Goal: Information Seeking & Learning: Check status

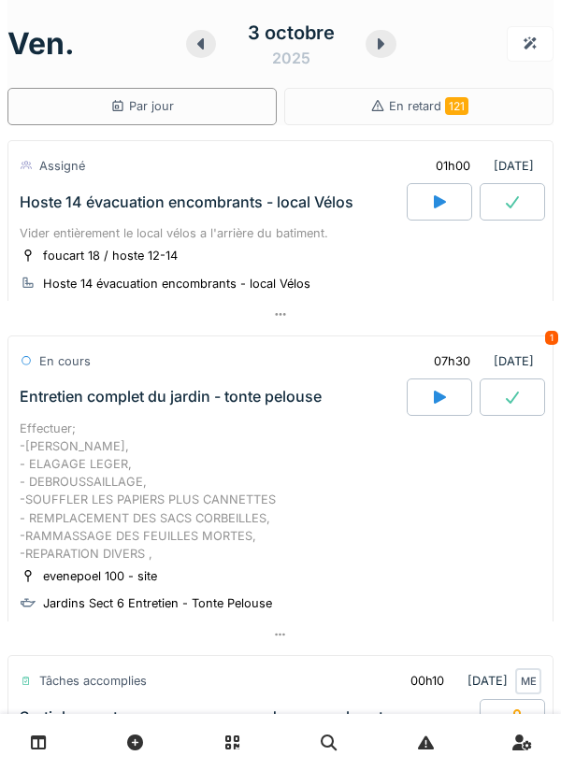
scroll to position [2753, 0]
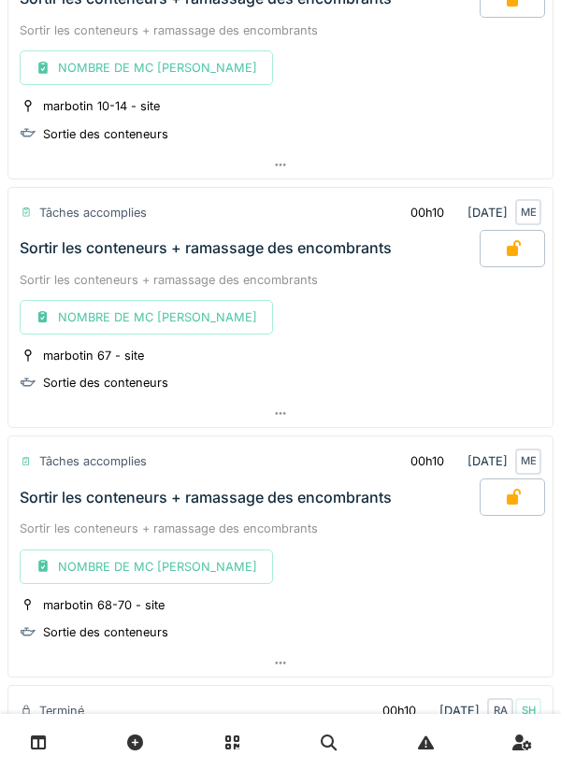
scroll to position [2819, 0]
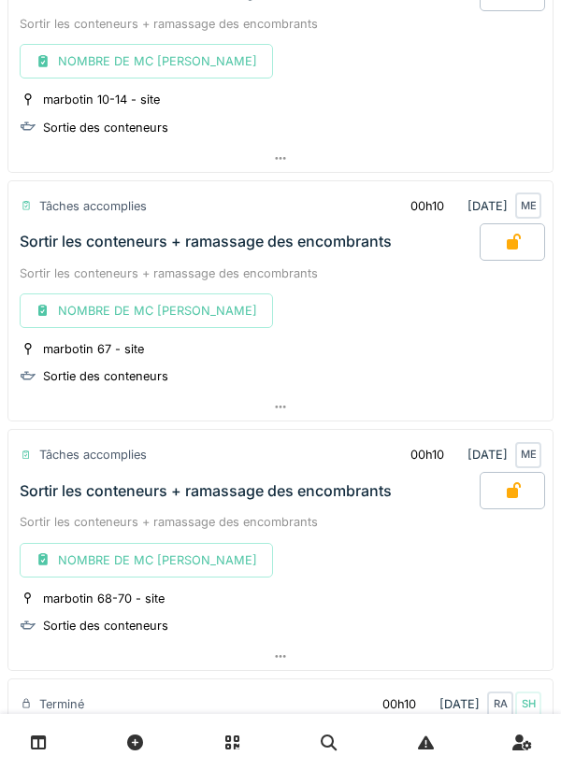
click at [288, 403] on div at bounding box center [280, 406] width 544 height 27
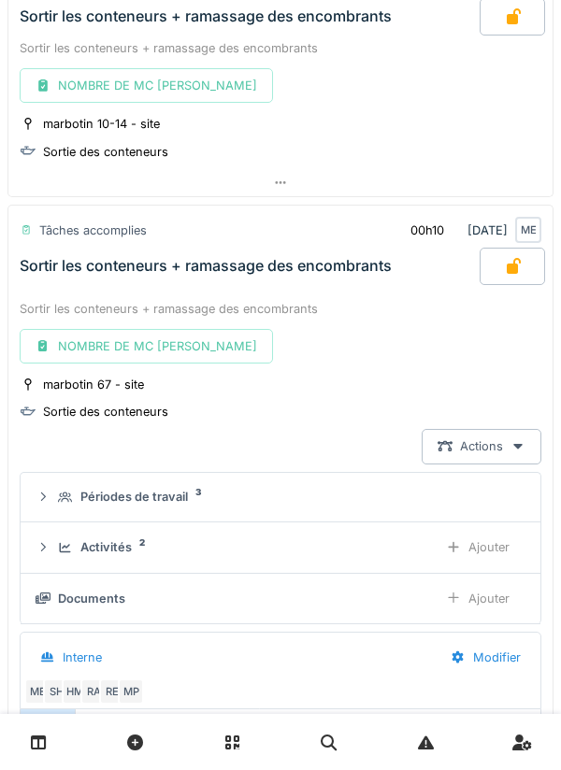
scroll to position [2792, 0]
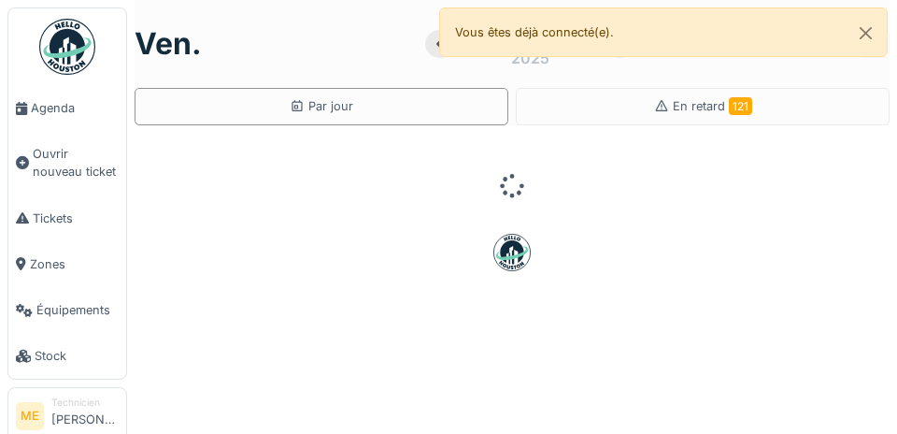
click at [39, 115] on span "Agenda" at bounding box center [75, 108] width 88 height 18
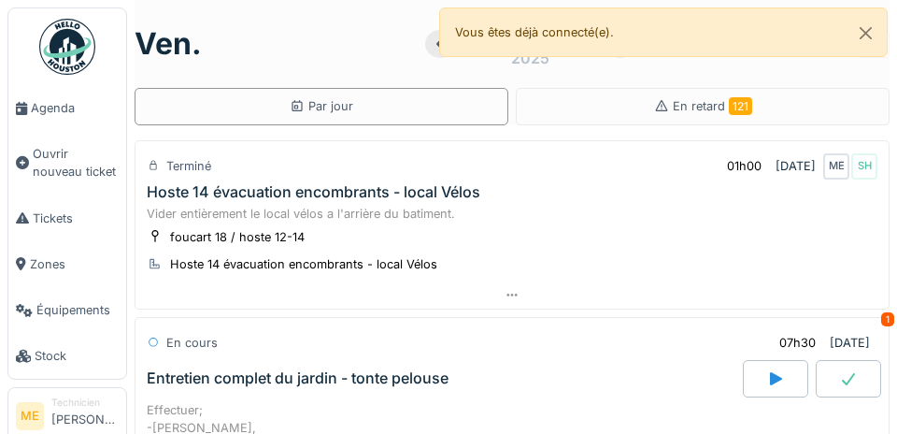
click at [35, 110] on span "Agenda" at bounding box center [75, 108] width 88 height 18
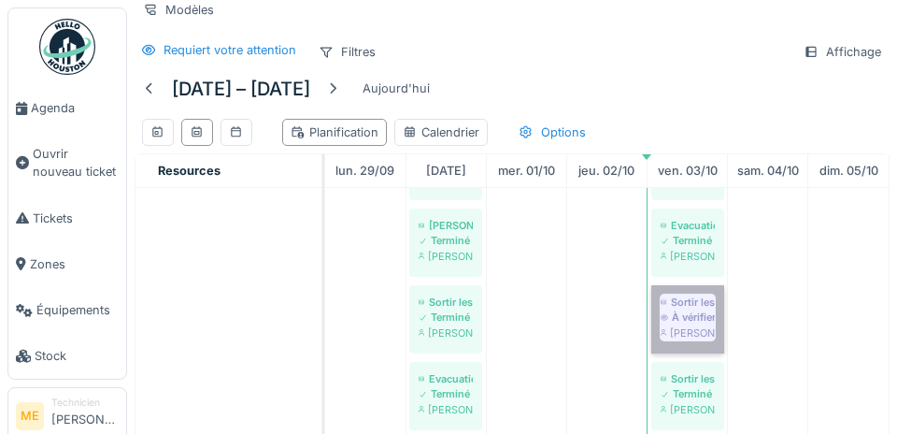
click at [703, 307] on link "Sortir les conteneurs + ramassage des encombrants À vérifier Mohamed El kadiri" at bounding box center [687, 319] width 73 height 68
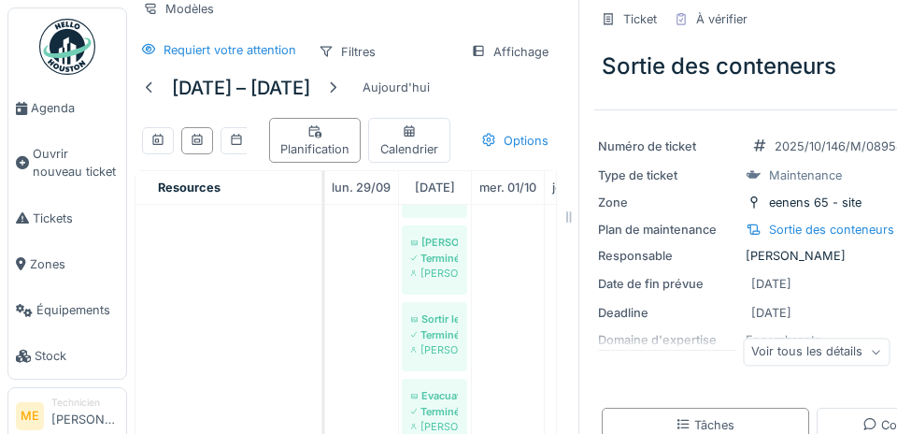
click at [878, 356] on icon at bounding box center [875, 352] width 11 height 9
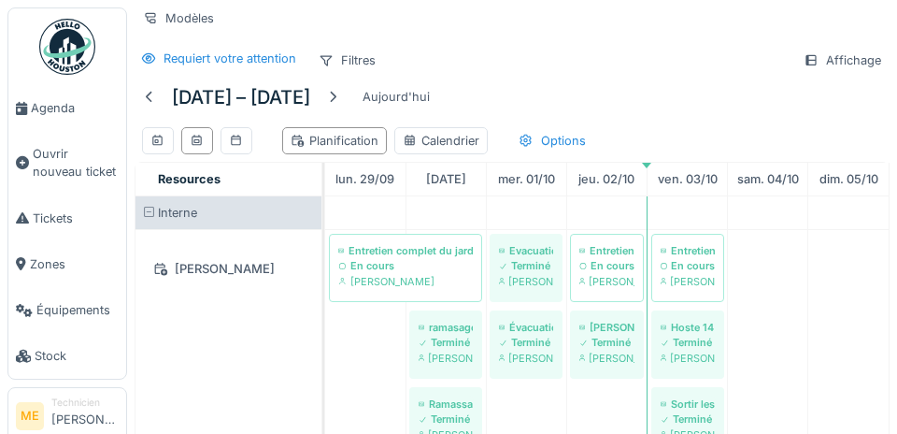
scroll to position [11, 0]
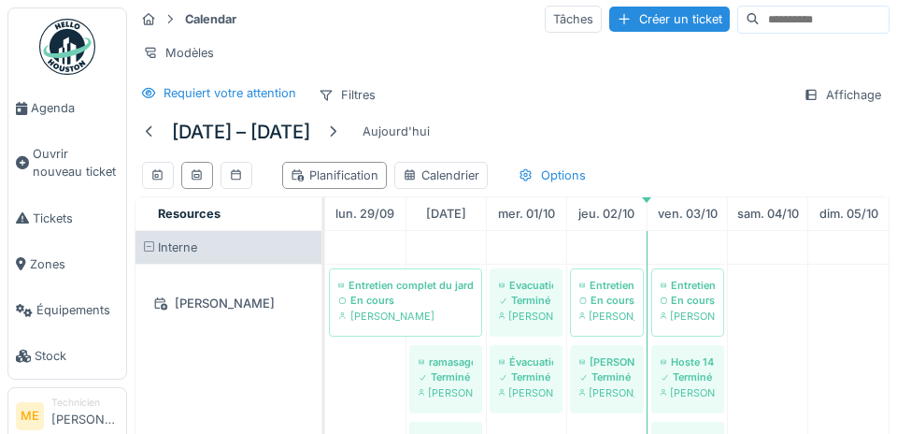
click at [202, 213] on span "Resources" at bounding box center [189, 213] width 63 height 14
click at [221, 299] on div "[PERSON_NAME]" at bounding box center [229, 303] width 164 height 23
click at [831, 96] on div "Affichage" at bounding box center [842, 94] width 94 height 27
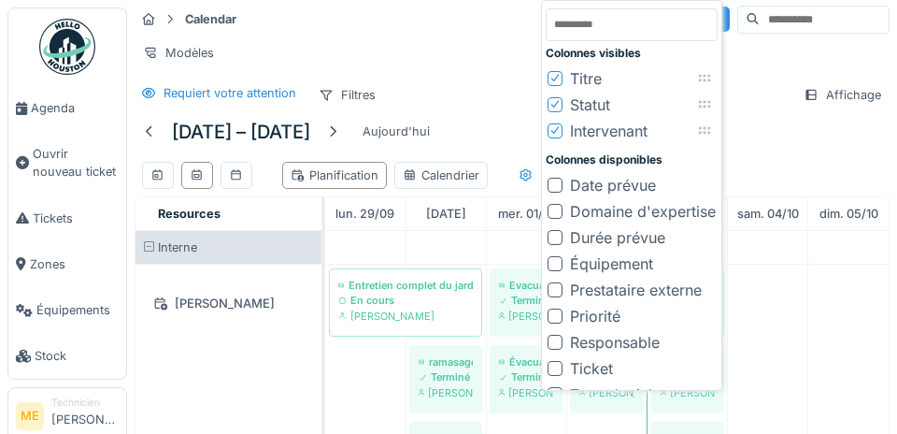
scroll to position [0, 0]
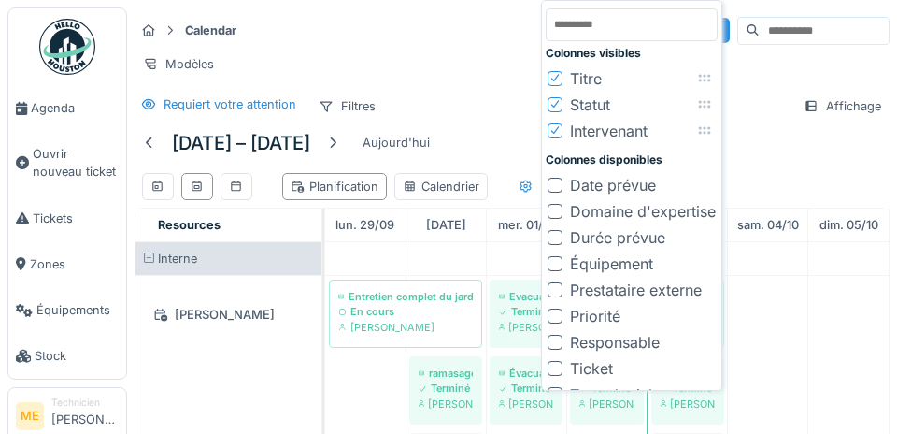
type input "**"
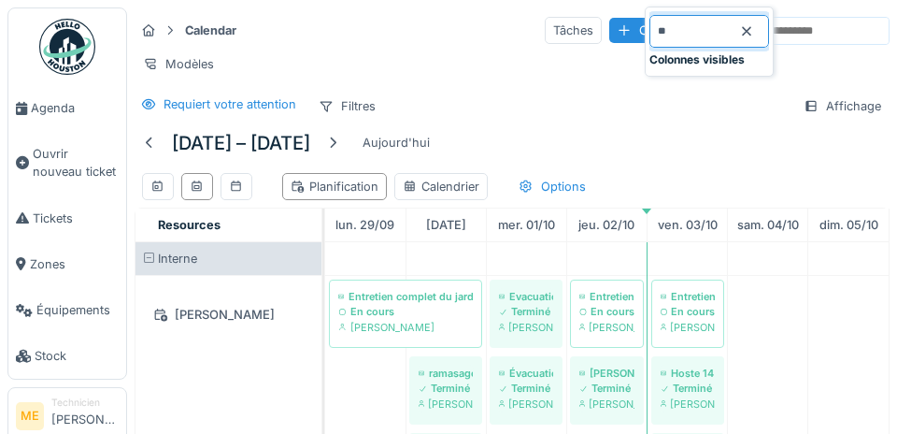
click at [686, 28] on input "**" at bounding box center [709, 31] width 120 height 33
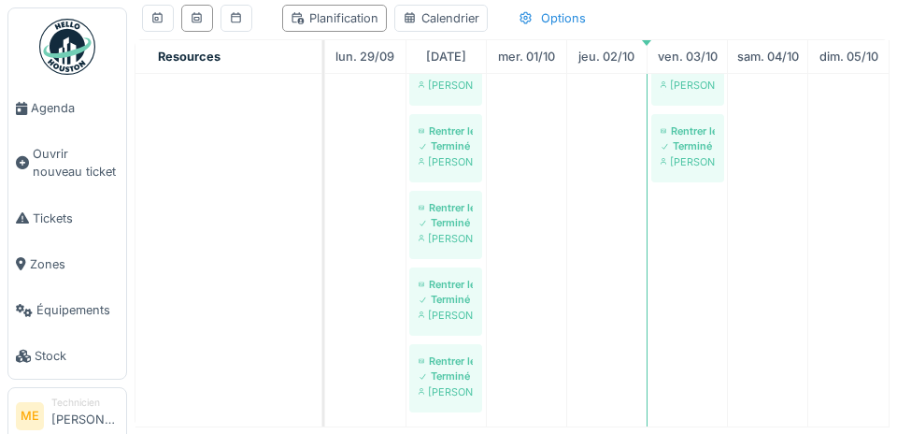
scroll to position [1259, 0]
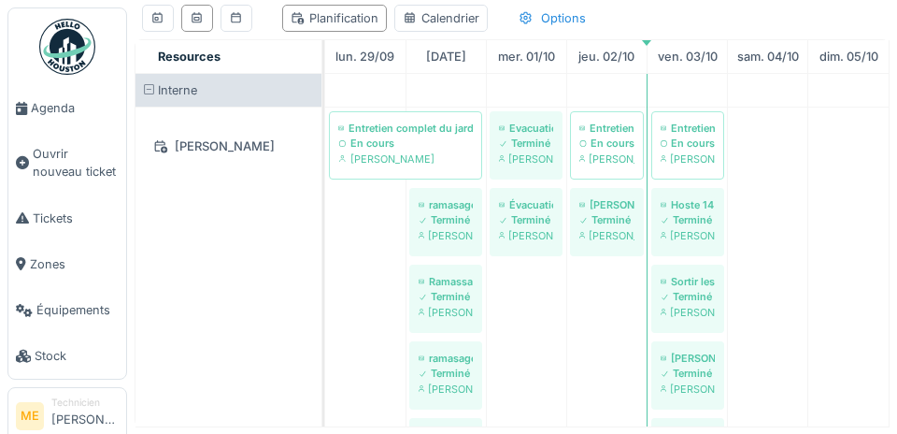
click at [649, 41] on div "ven. 03/10" at bounding box center [687, 56] width 79 height 33
click at [638, 46] on link "jeu. 02/10" at bounding box center [606, 56] width 65 height 25
click at [446, 28] on div "Calendrier" at bounding box center [440, 18] width 93 height 27
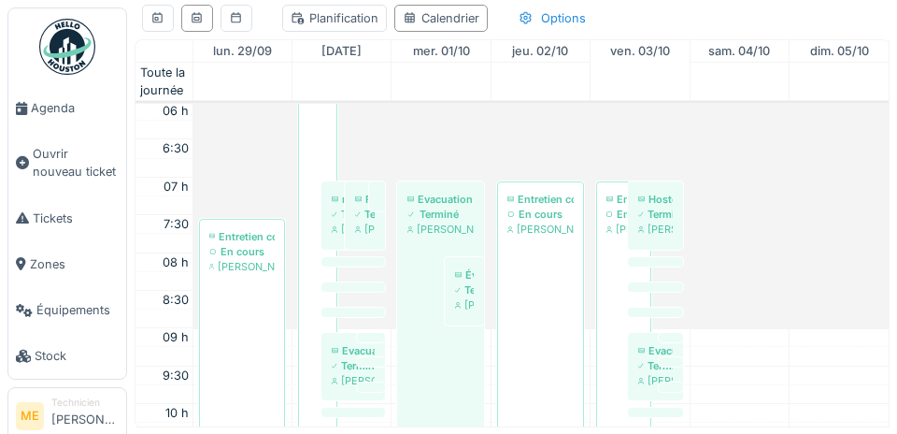
click at [335, 23] on div "Planification" at bounding box center [335, 18] width 88 height 18
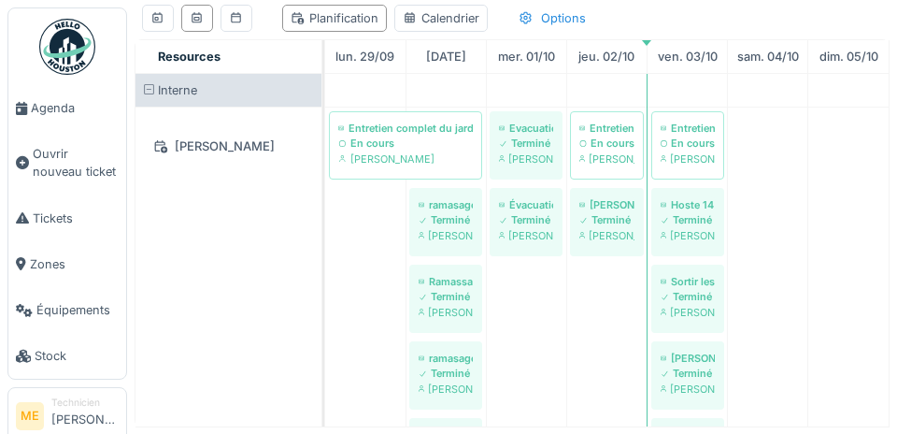
click at [236, 23] on div at bounding box center [236, 18] width 15 height 18
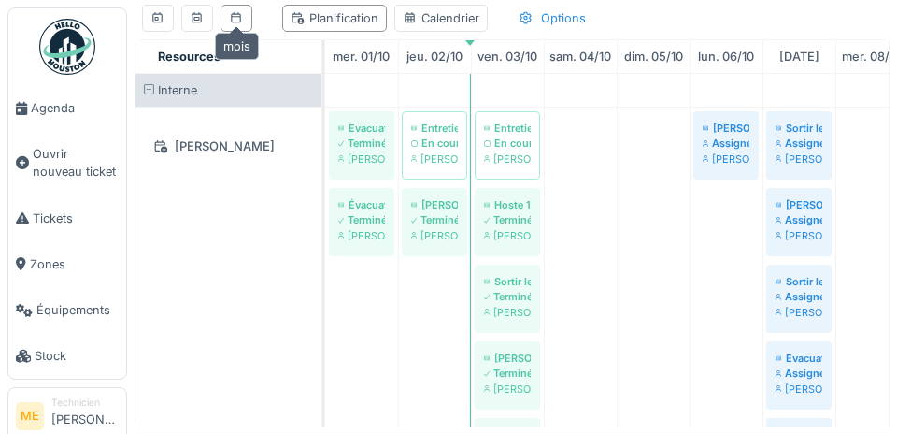
click at [196, 16] on icon at bounding box center [197, 17] width 10 height 11
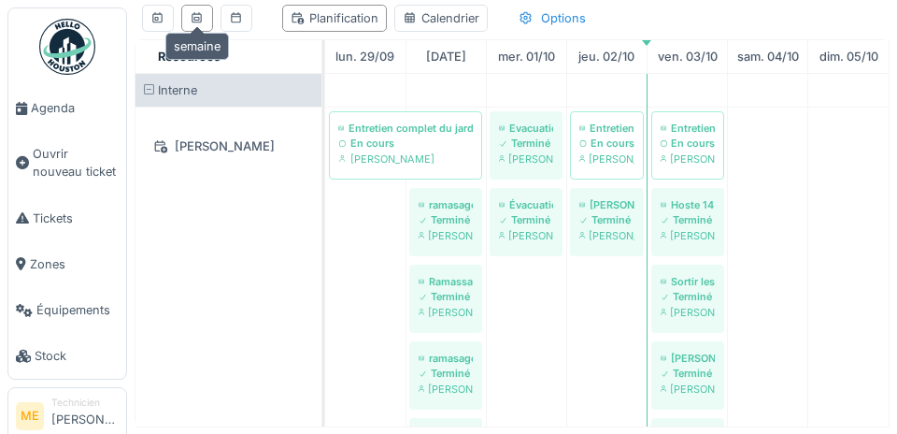
click at [157, 22] on icon at bounding box center [157, 17] width 10 height 11
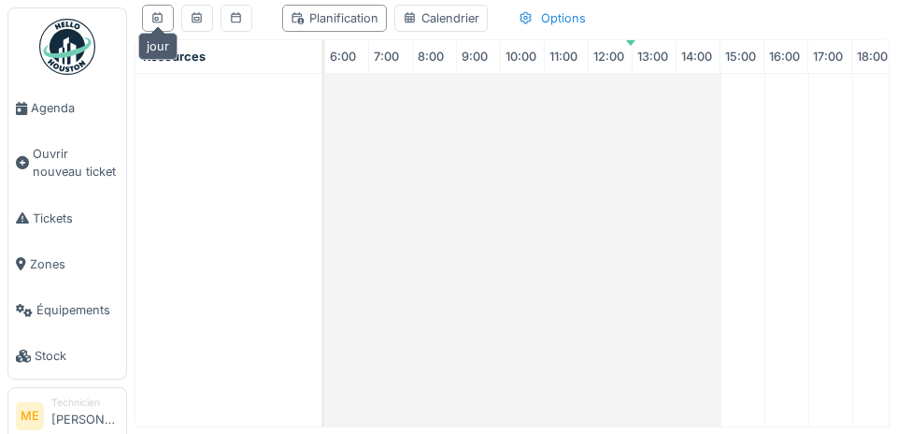
scroll to position [0, 264]
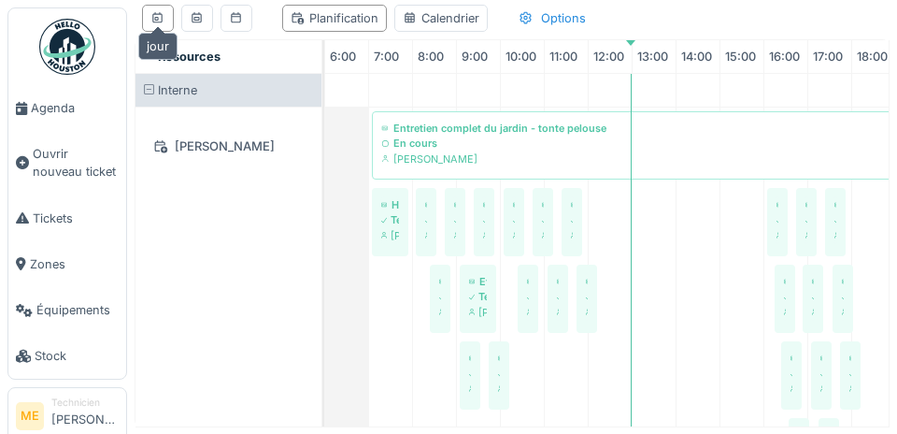
click at [332, 24] on div "Planification" at bounding box center [335, 18] width 88 height 18
click at [558, 24] on div "Options" at bounding box center [552, 18] width 84 height 27
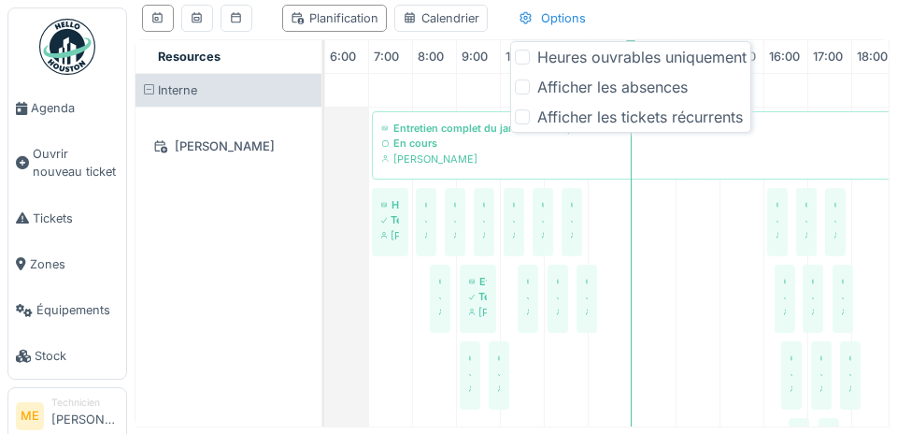
click at [650, 115] on div "Afficher les tickets récurrents" at bounding box center [640, 117] width 206 height 22
click at [522, 116] on icon at bounding box center [522, 116] width 11 height 9
click at [647, 63] on div "Heures ouvrables uniquement" at bounding box center [641, 57] width 209 height 22
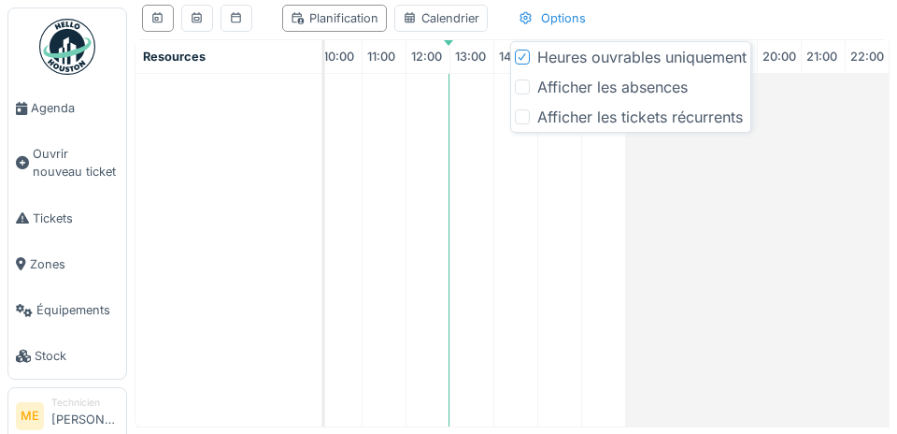
scroll to position [0, 0]
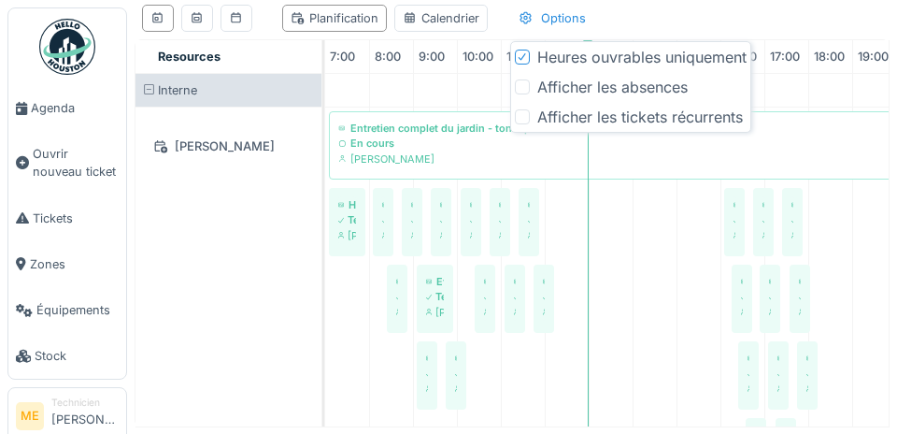
click at [527, 65] on div at bounding box center [522, 57] width 11 height 18
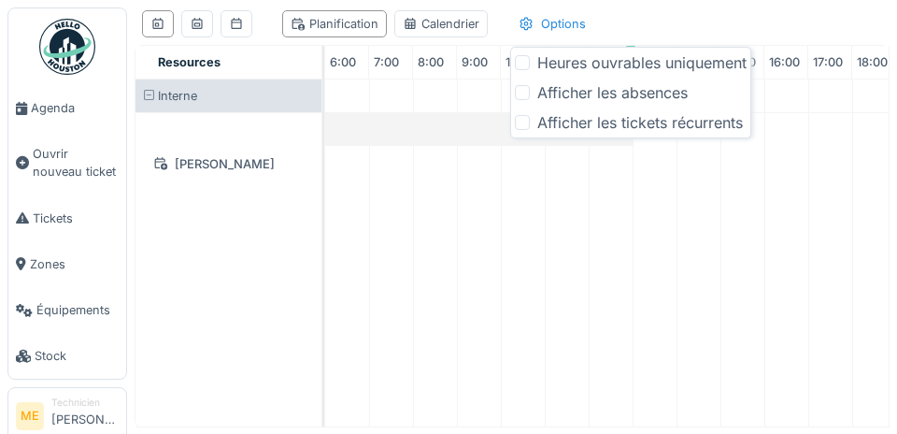
scroll to position [0, 264]
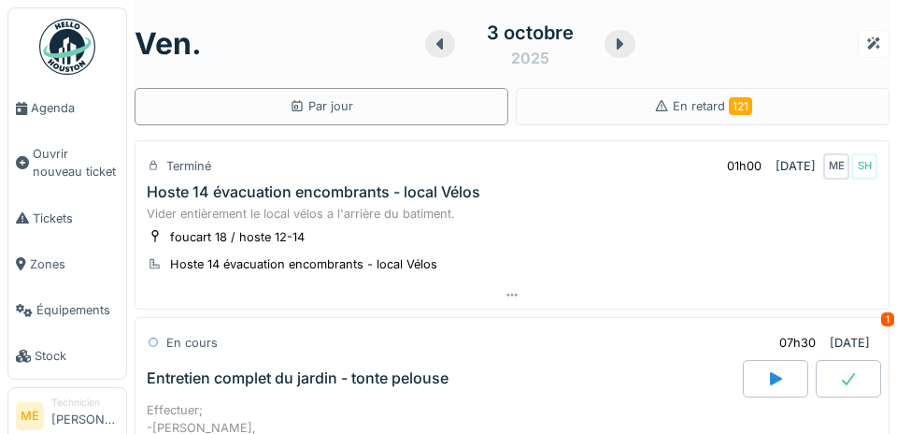
click at [508, 294] on icon at bounding box center [511, 294] width 10 height 3
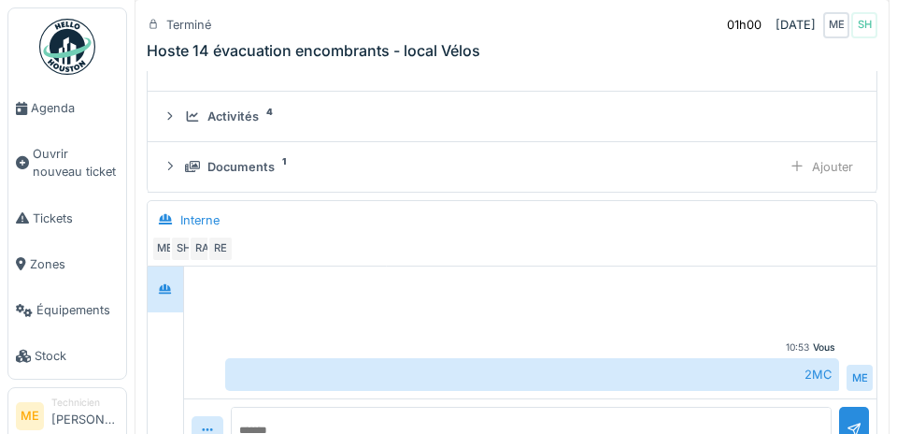
scroll to position [292, 0]
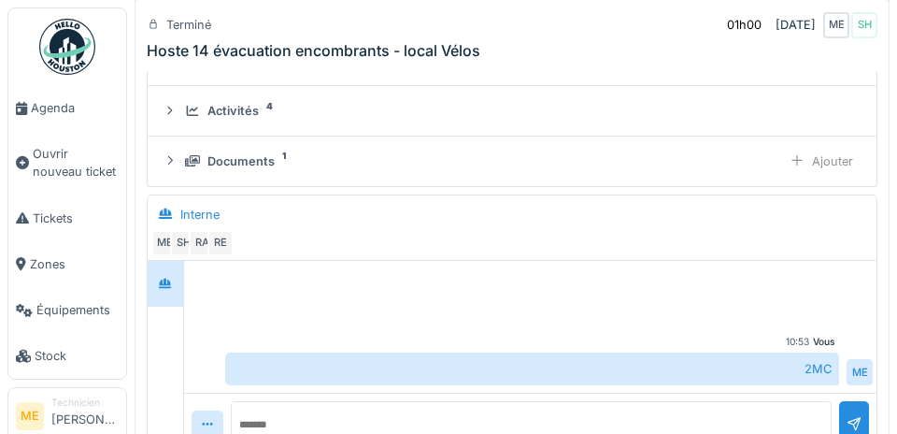
click at [375, 153] on div "Documents 1" at bounding box center [479, 161] width 589 height 18
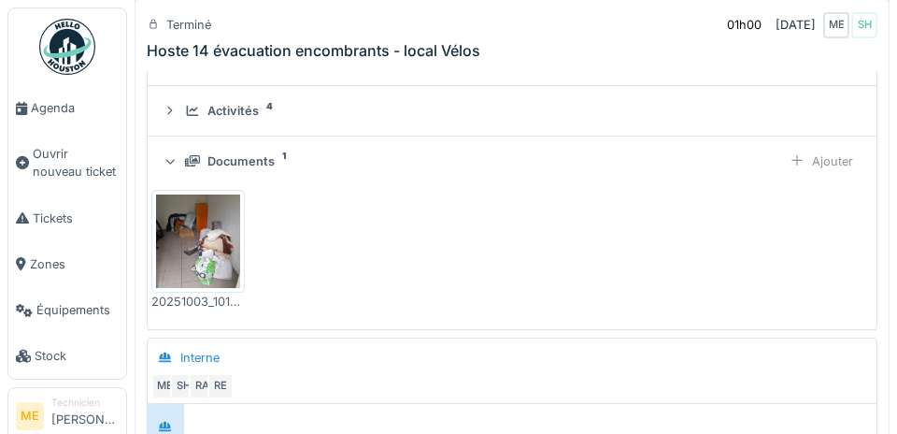
click at [202, 236] on img at bounding box center [198, 240] width 84 height 93
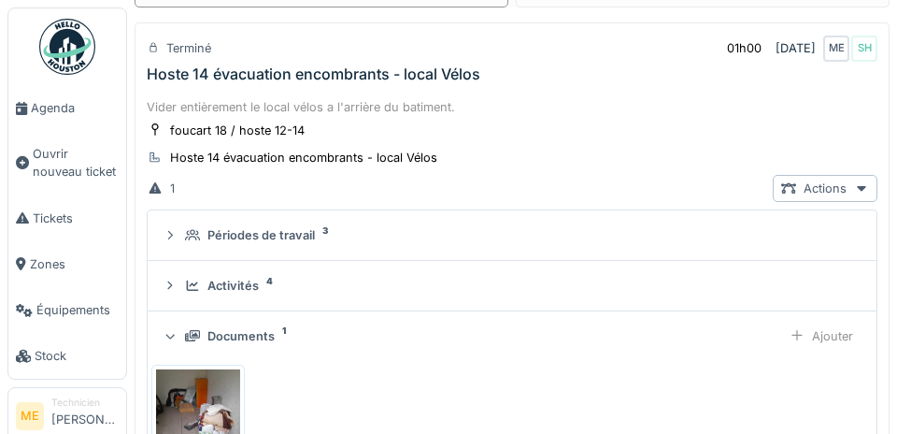
scroll to position [115, 0]
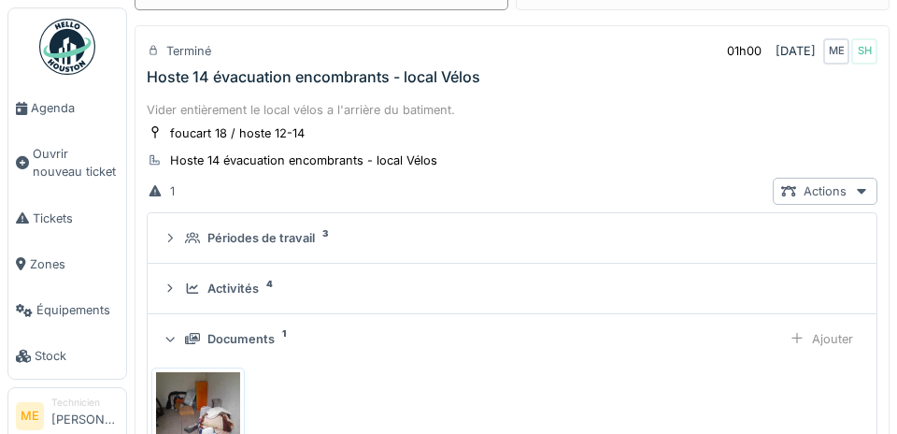
click at [398, 281] on div "Activités 4" at bounding box center [519, 288] width 669 height 18
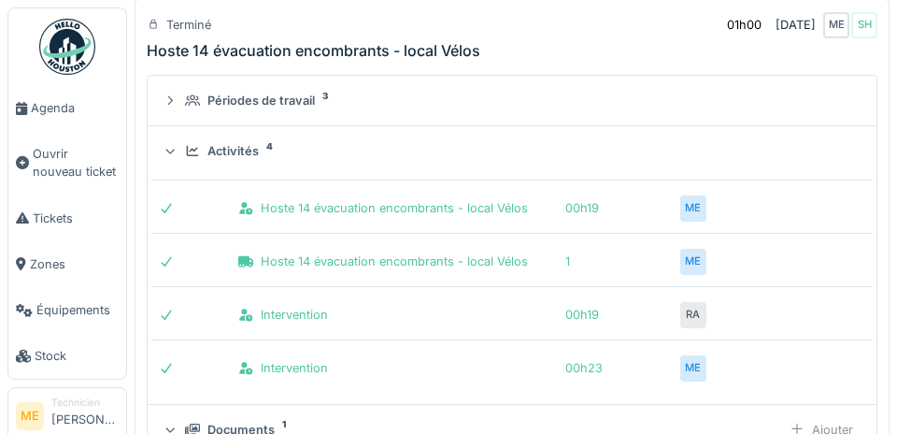
scroll to position [274, 0]
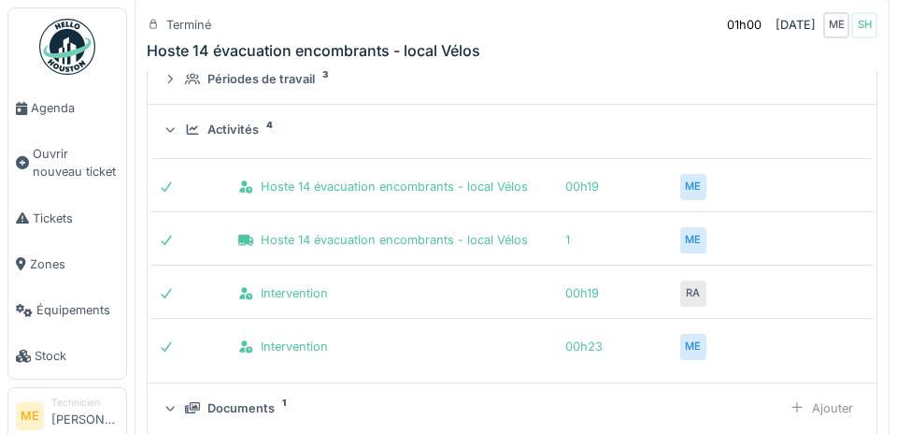
click at [694, 347] on div "ME" at bounding box center [693, 347] width 26 height 26
click at [591, 346] on div "00h23" at bounding box center [618, 346] width 106 height 18
click at [168, 346] on icon at bounding box center [166, 346] width 10 height 9
click at [696, 344] on div "ME" at bounding box center [693, 347] width 26 height 26
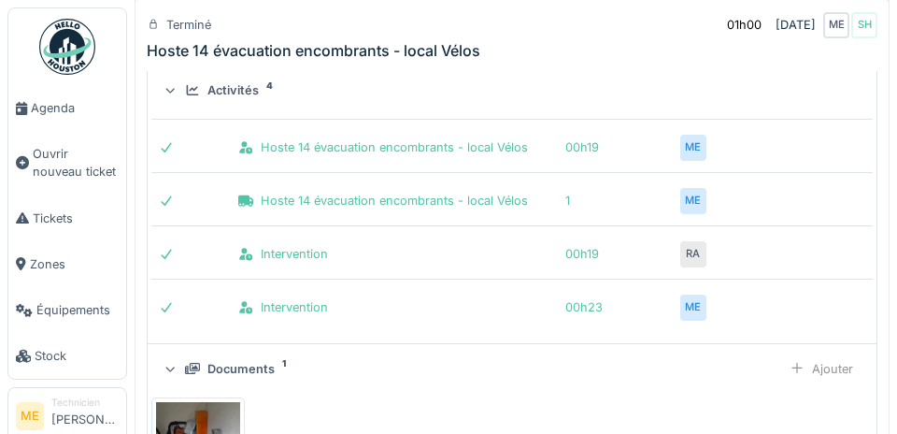
scroll to position [313, 0]
click at [694, 308] on div "ME" at bounding box center [693, 307] width 26 height 26
click at [683, 316] on div "ME" at bounding box center [693, 307] width 26 height 26
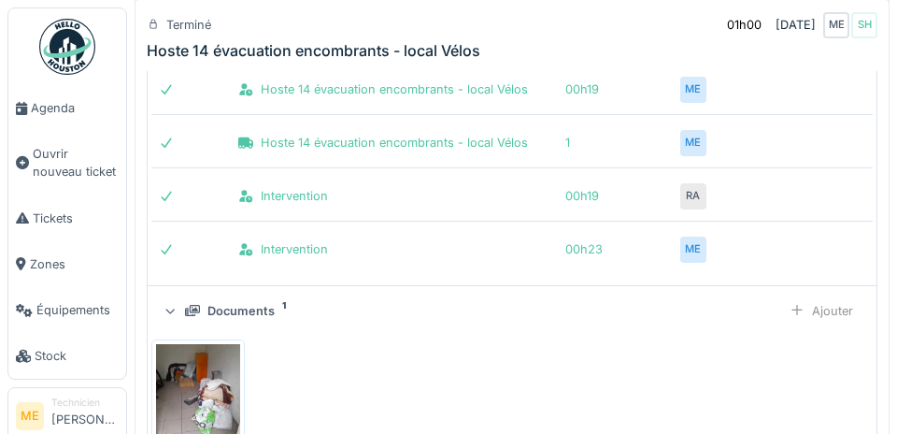
scroll to position [378, 0]
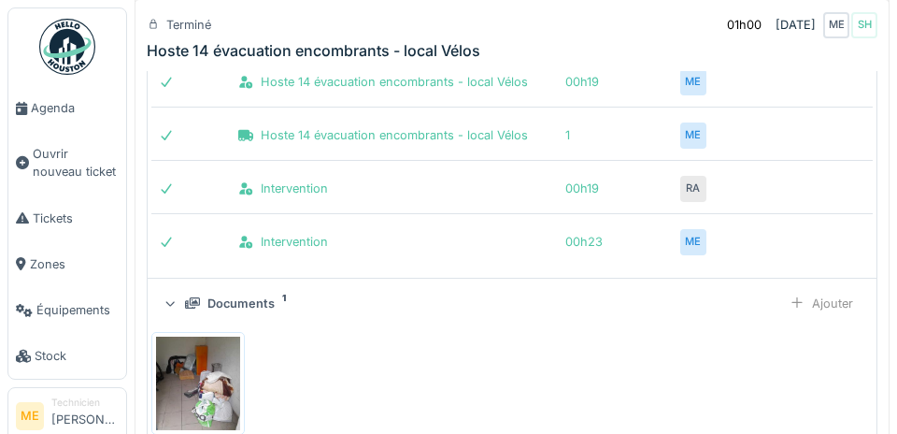
click at [810, 234] on div "Intervention 00h23 ME" at bounding box center [511, 236] width 721 height 46
click at [681, 240] on div "ME" at bounding box center [693, 242] width 26 height 26
click at [680, 238] on div "ME" at bounding box center [693, 242] width 26 height 26
click at [699, 236] on div "ME" at bounding box center [693, 242] width 26 height 26
click at [700, 239] on div "ME" at bounding box center [693, 242] width 26 height 26
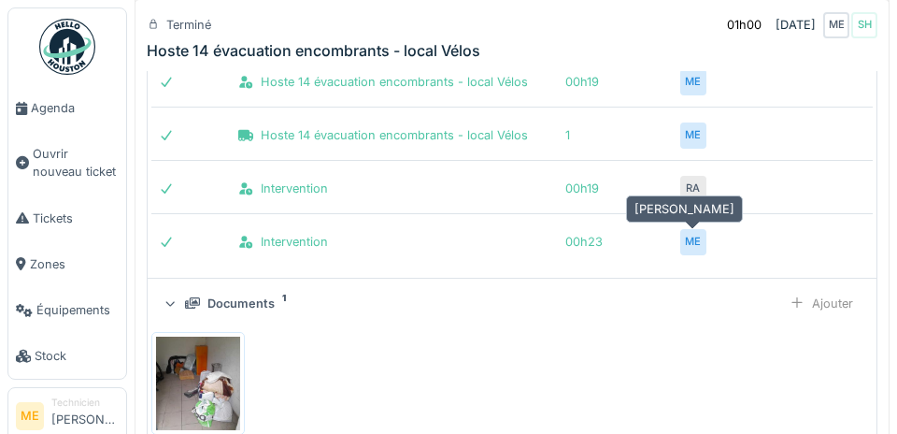
click at [698, 240] on div "ME" at bounding box center [693, 242] width 26 height 26
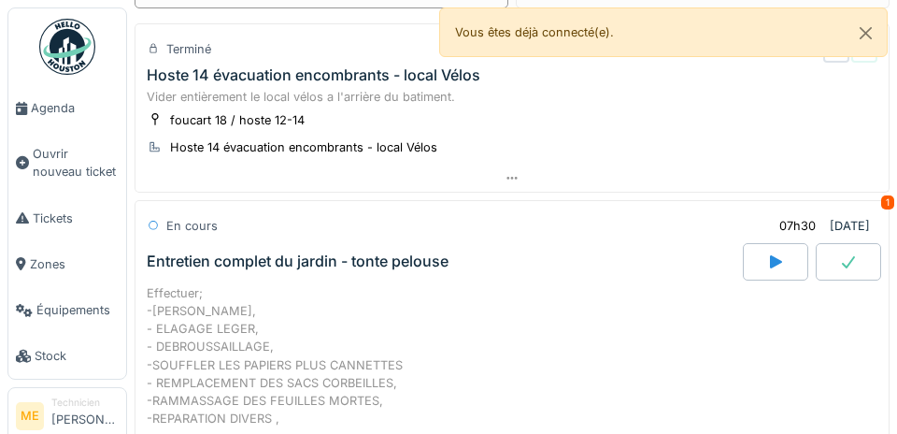
scroll to position [163, 0]
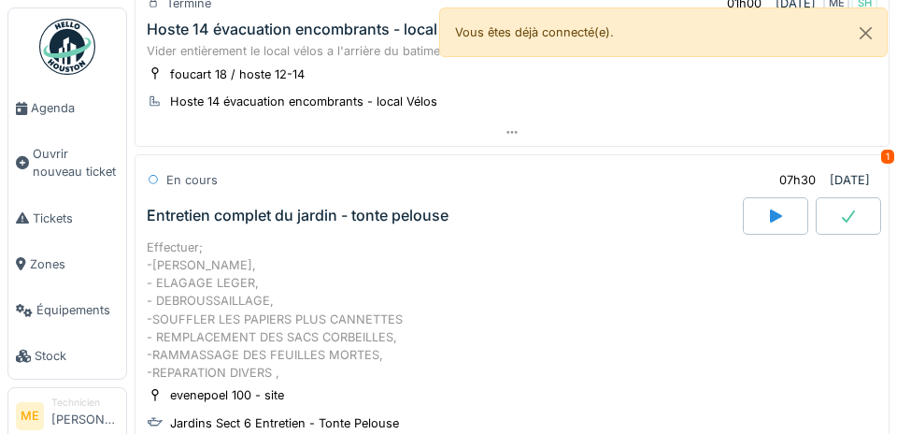
click at [503, 142] on div at bounding box center [511, 132] width 753 height 27
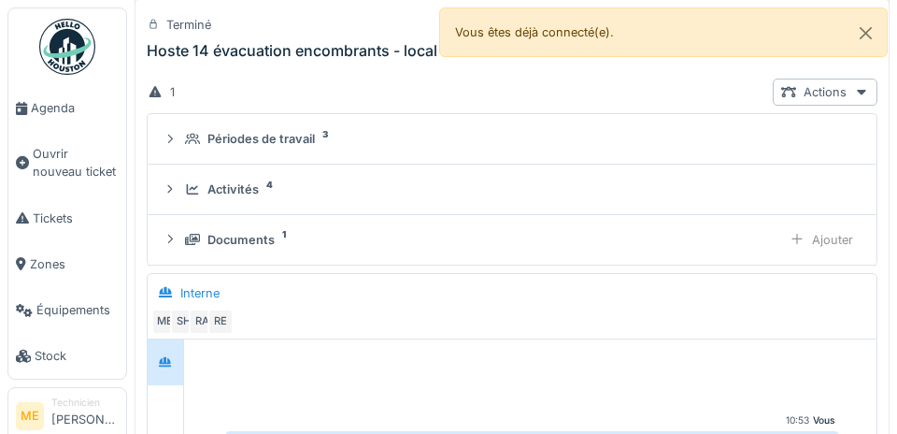
scroll to position [216, 0]
click at [512, 187] on div "Activités 4" at bounding box center [519, 187] width 669 height 18
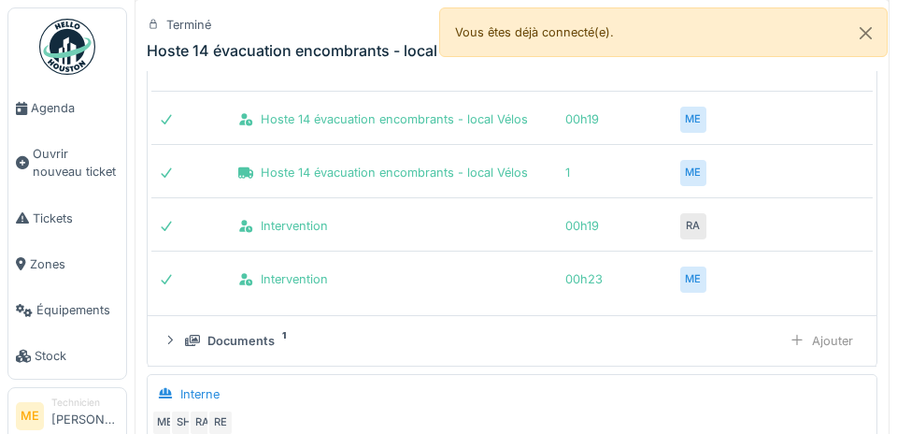
scroll to position [348, 0]
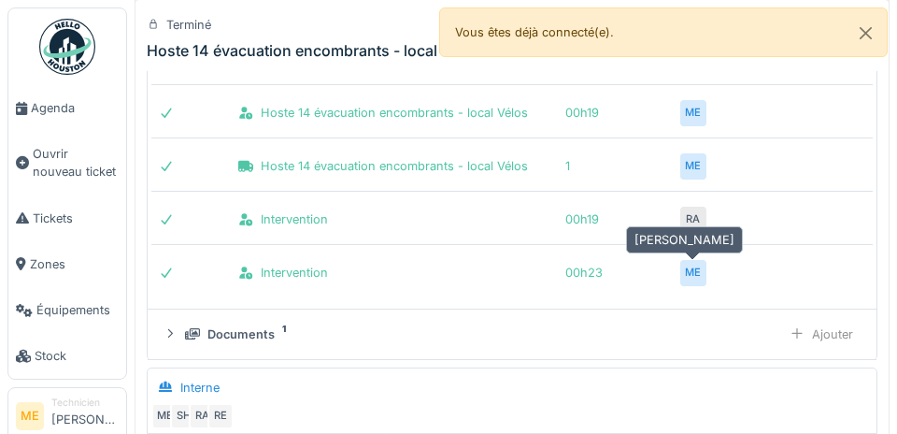
click at [823, 229] on div "Intervention 00h19 RA" at bounding box center [511, 214] width 721 height 46
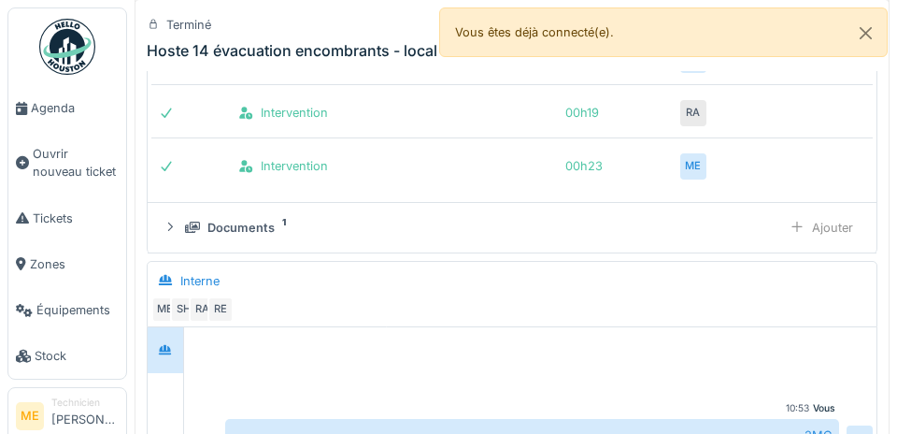
scroll to position [471, 0]
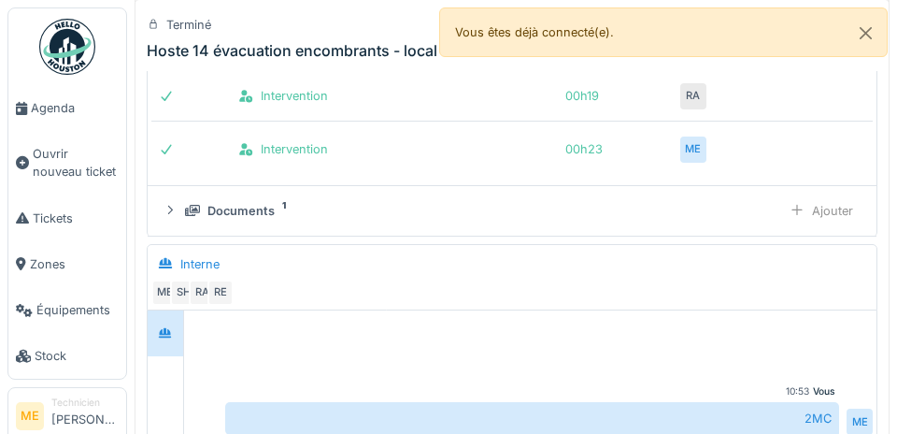
click at [816, 204] on div "Ajouter" at bounding box center [821, 210] width 80 height 27
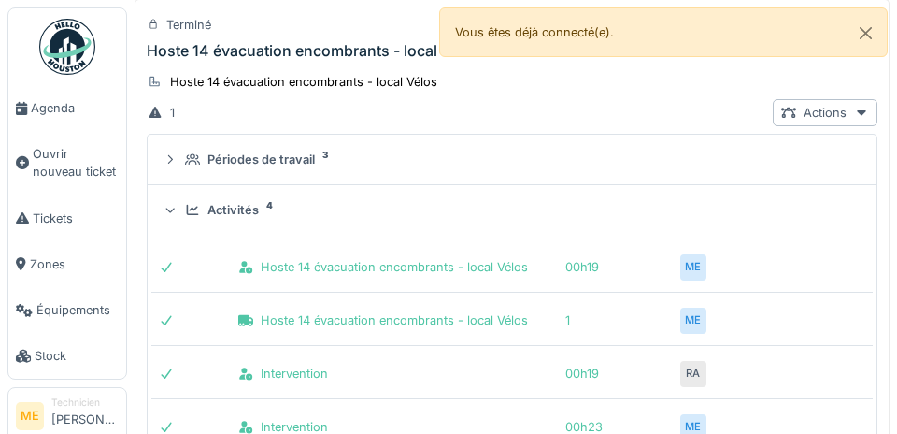
scroll to position [162, 0]
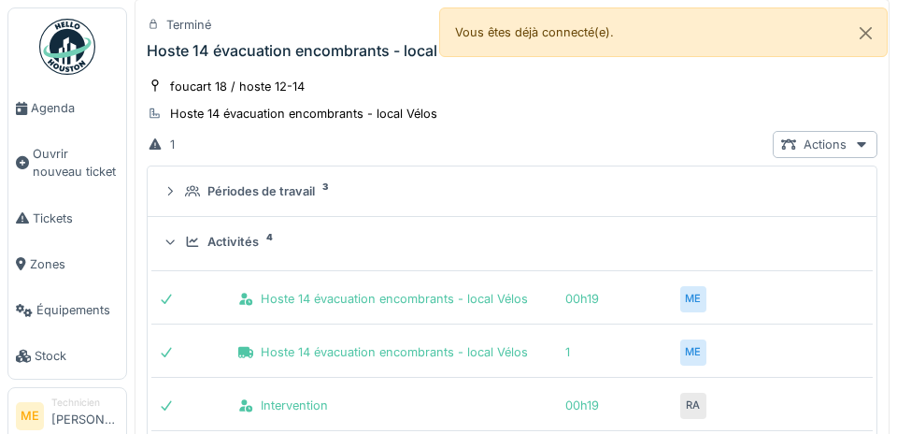
click at [799, 236] on div "Activités 4" at bounding box center [519, 242] width 669 height 18
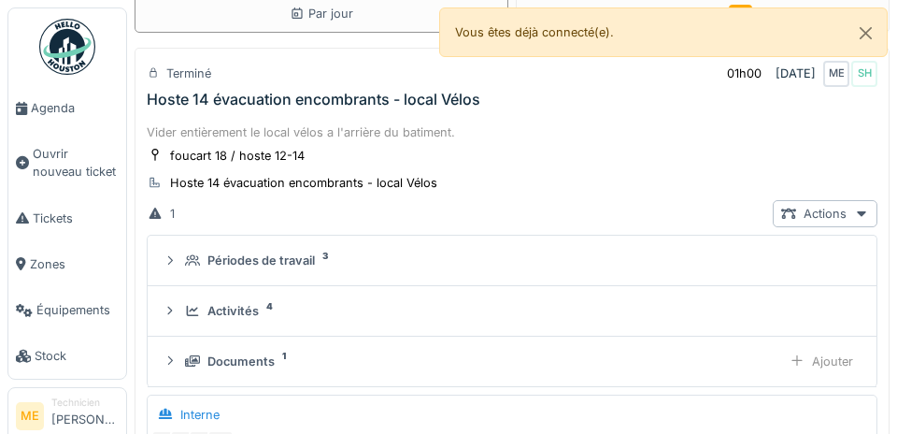
scroll to position [94, 0]
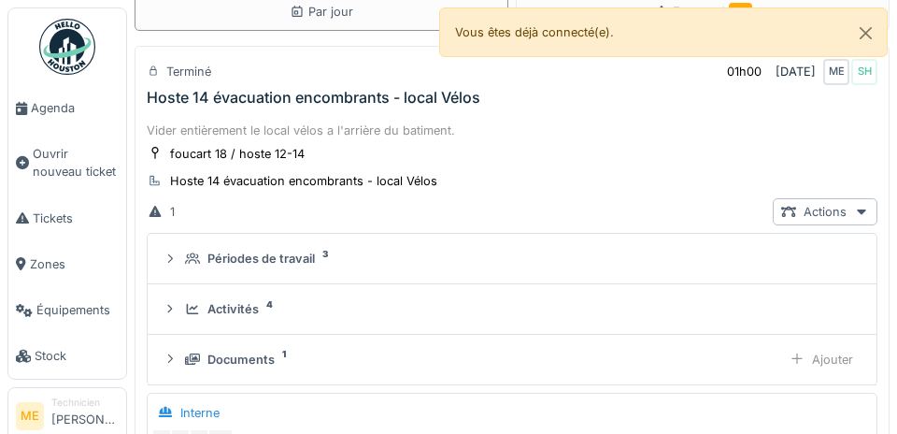
click at [385, 255] on div "Périodes de travail 3" at bounding box center [519, 258] width 669 height 18
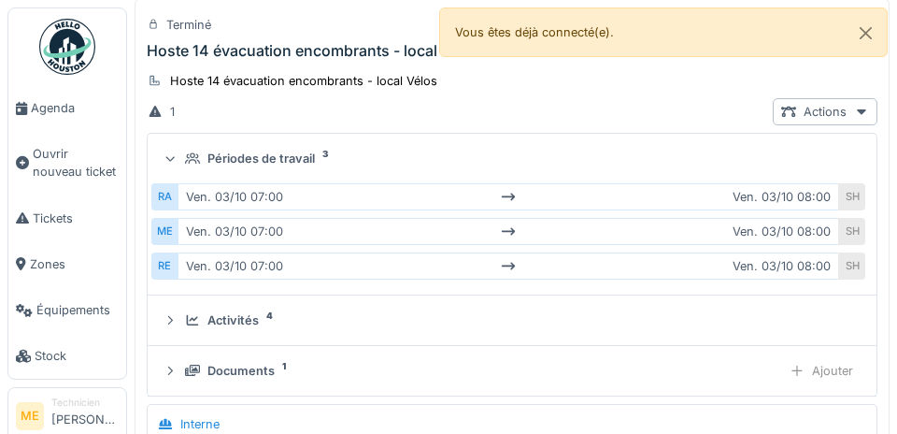
scroll to position [208, 0]
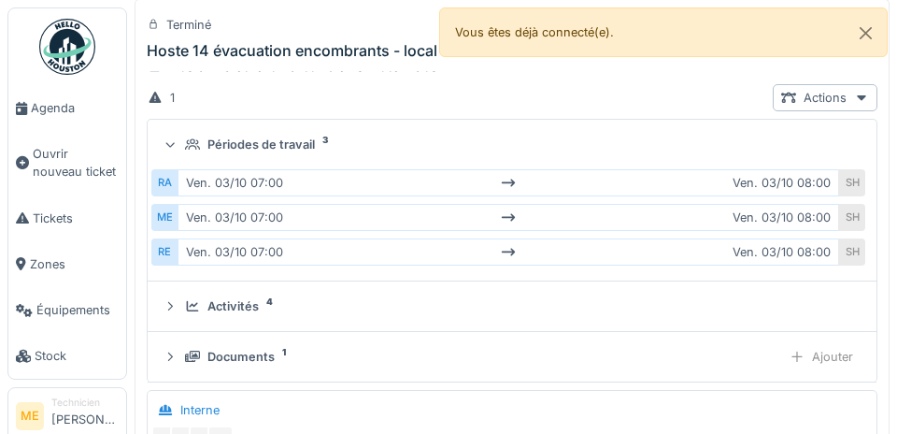
click at [168, 311] on div at bounding box center [170, 306] width 15 height 18
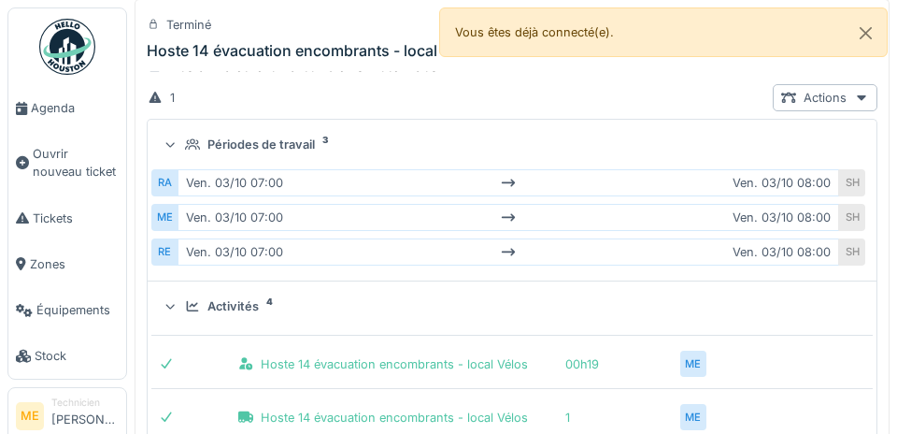
scroll to position [360, 0]
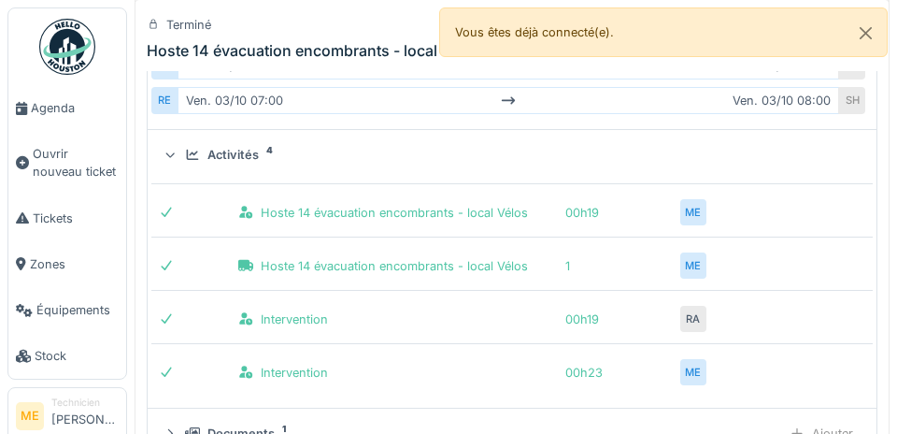
click at [167, 377] on div at bounding box center [166, 372] width 15 height 18
click at [289, 380] on div "Intervention" at bounding box center [397, 372] width 318 height 18
click at [847, 201] on div "Hoste 14 évacuation encombrants - local Vélos 00h19 ME" at bounding box center [511, 206] width 721 height 46
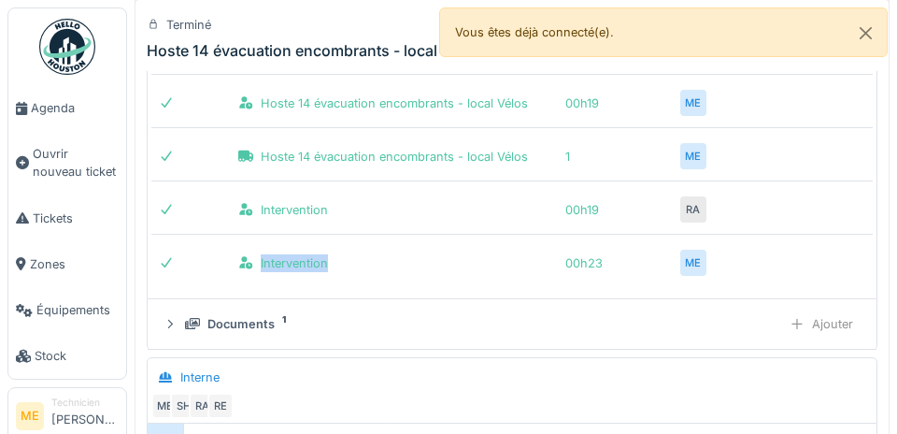
scroll to position [477, 0]
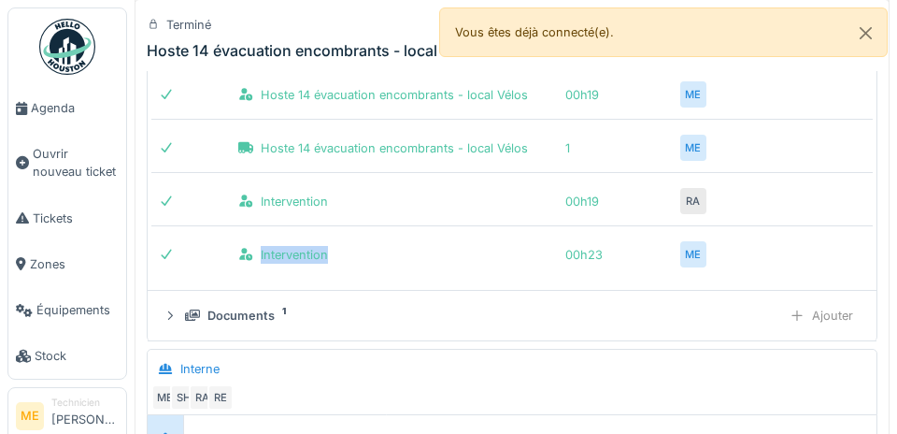
click at [868, 120] on div "Hoste 14 évacuation encombrants - local Vélos 1 ME" at bounding box center [511, 142] width 721 height 46
click at [51, 227] on span "Tickets" at bounding box center [76, 218] width 86 height 18
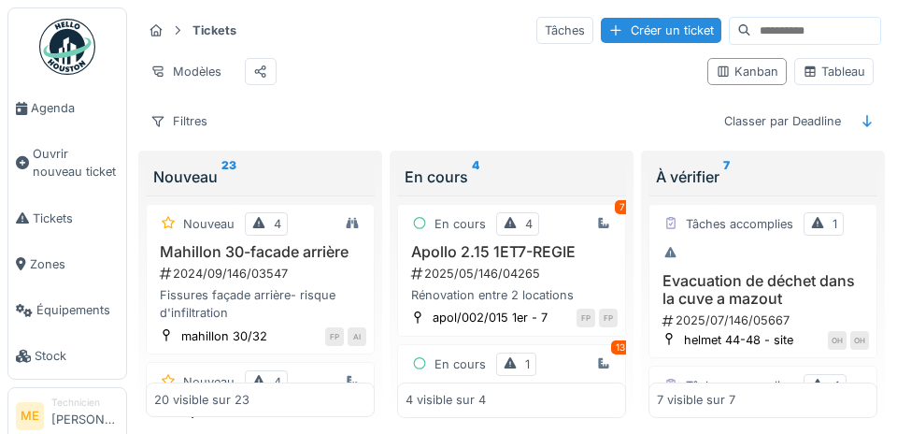
click at [357, 335] on div "AI" at bounding box center [357, 336] width 19 height 19
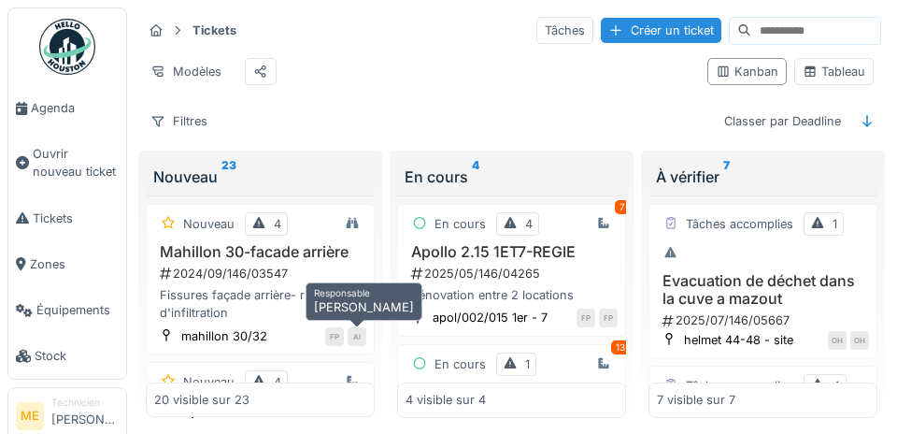
click at [335, 339] on div "FP" at bounding box center [334, 336] width 19 height 19
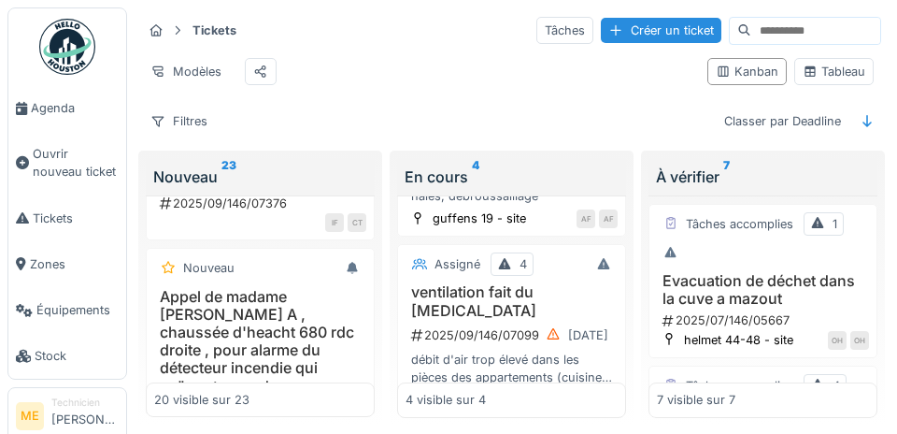
scroll to position [501, 0]
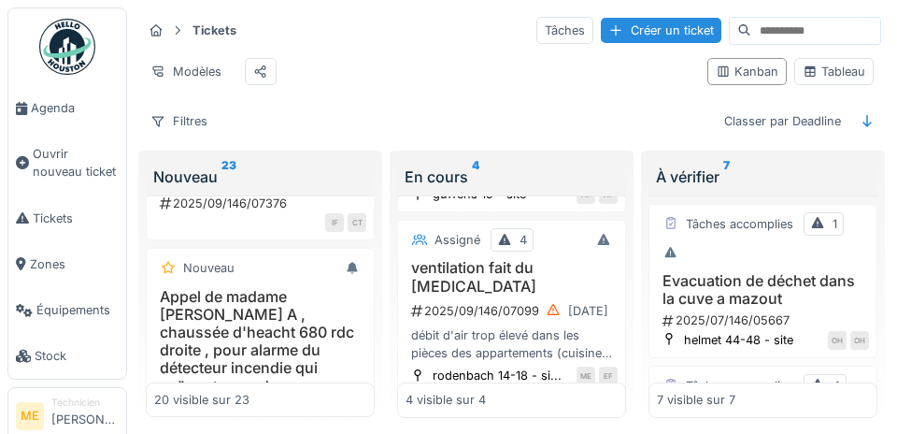
click at [476, 326] on div "débit d'air trop élevé dans les pièces des appartements (cuisine, toilette et s…" at bounding box center [512, 344] width 212 height 36
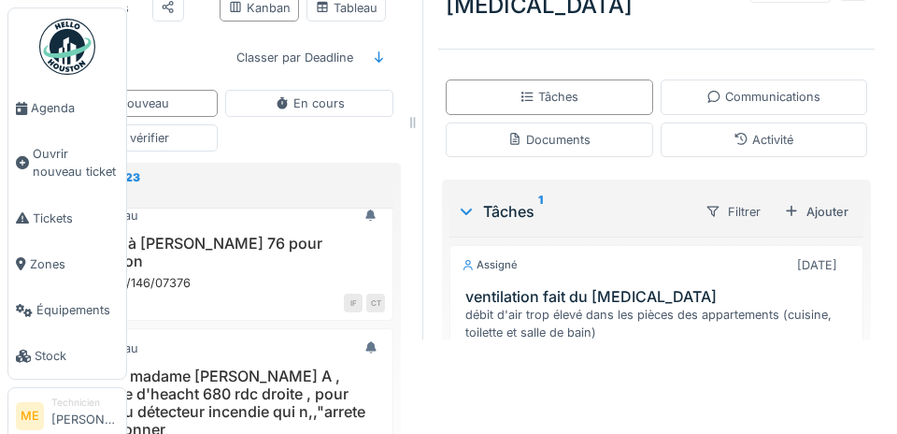
scroll to position [96, 93]
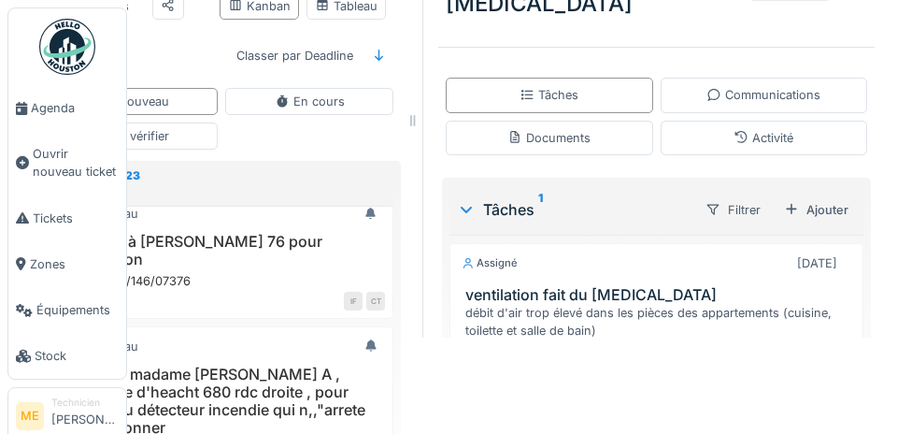
click at [475, 348] on div "TA" at bounding box center [475, 361] width 26 height 26
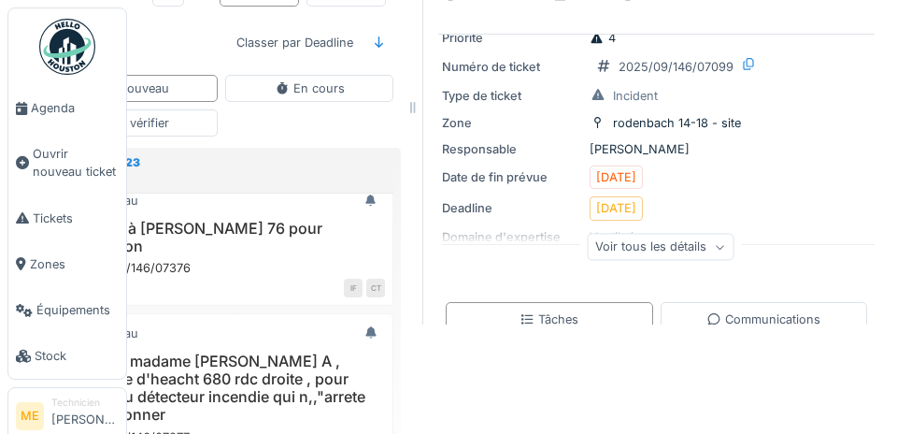
scroll to position [160, 0]
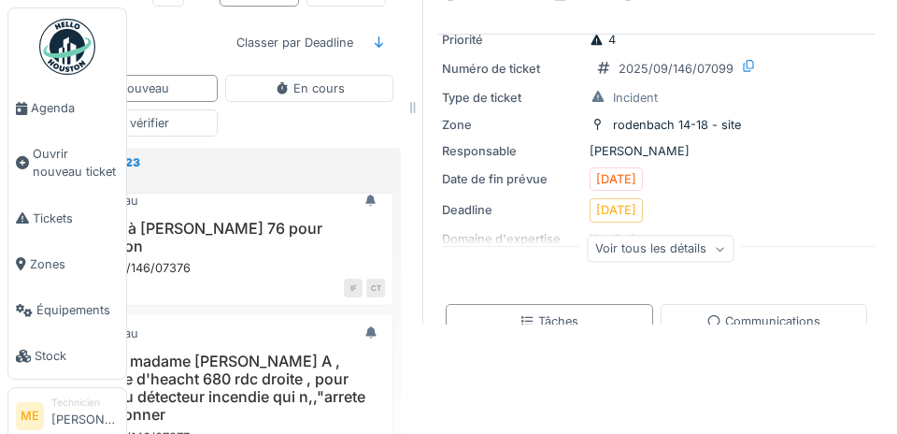
click at [716, 244] on icon at bounding box center [719, 248] width 11 height 9
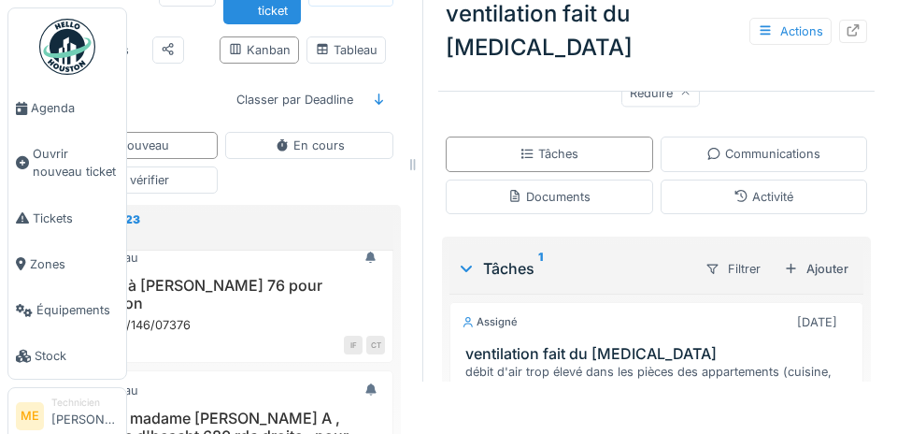
scroll to position [544, 0]
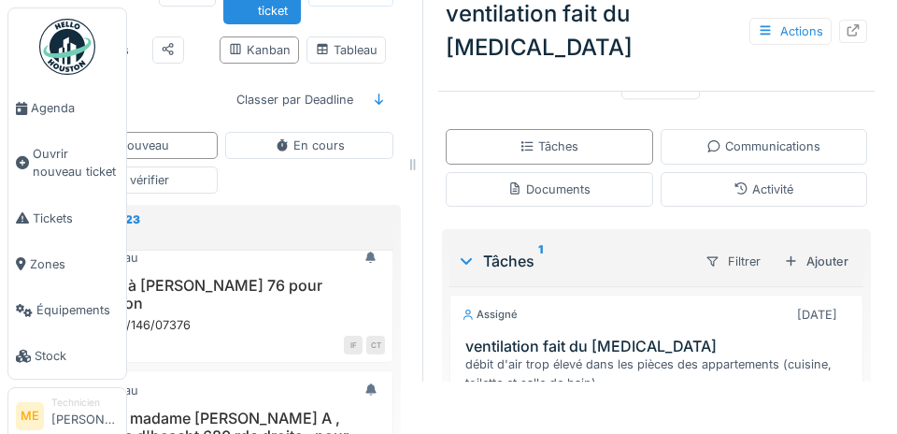
click at [539, 180] on div "Documents" at bounding box center [548, 189] width 83 height 18
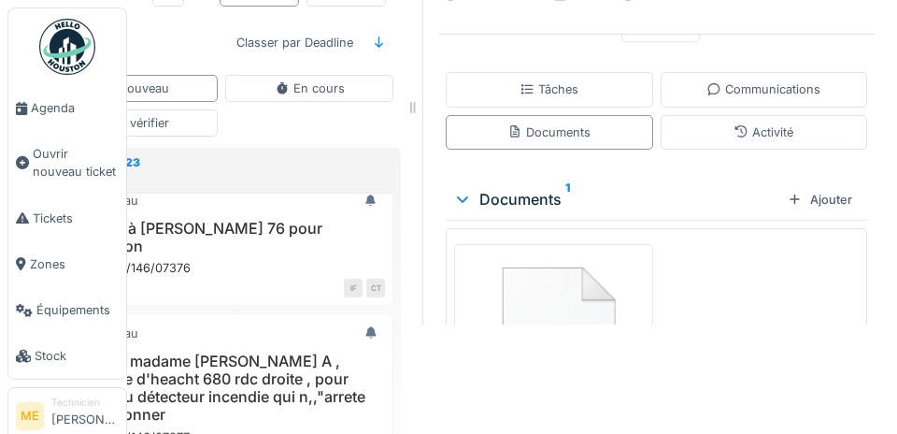
click at [549, 249] on img at bounding box center [554, 339] width 190 height 181
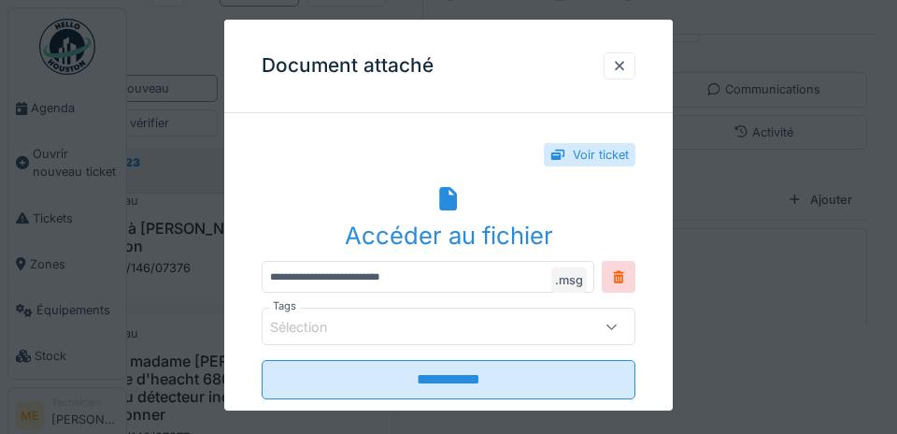
click at [607, 71] on div at bounding box center [620, 65] width 32 height 27
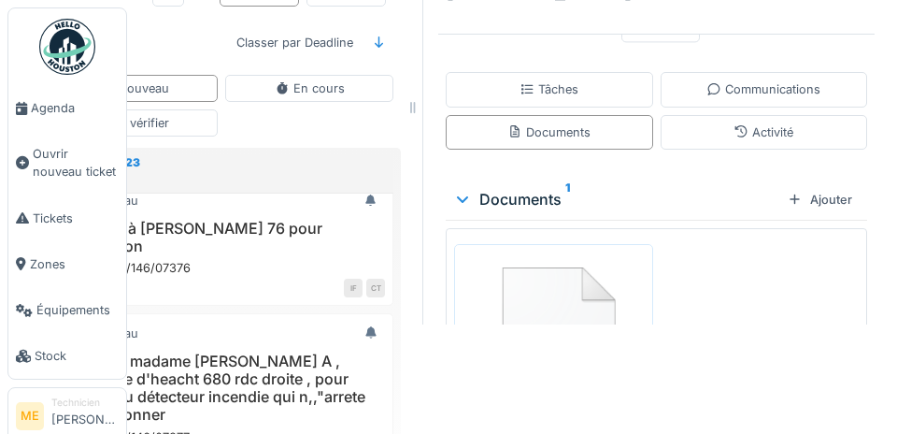
click at [55, 227] on span "Tickets" at bounding box center [76, 218] width 86 height 18
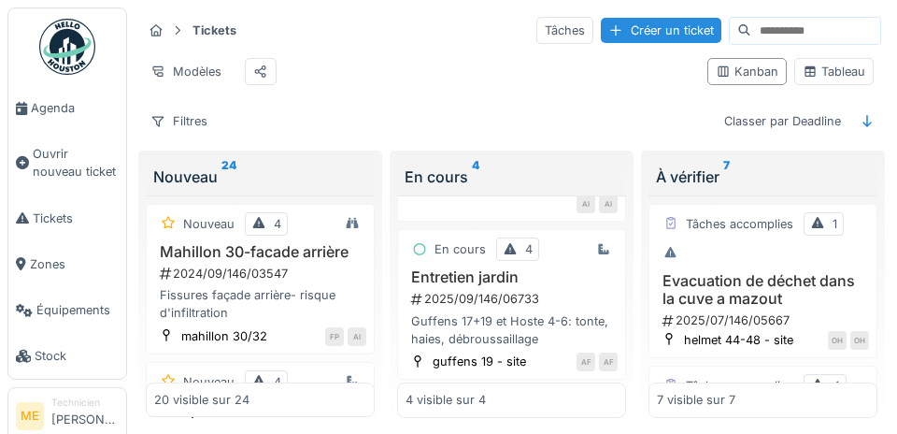
scroll to position [363, 0]
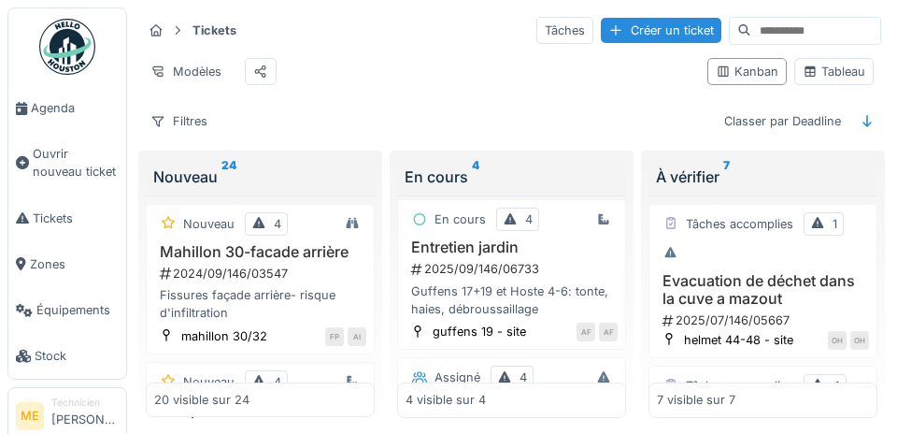
click at [588, 326] on div "AF" at bounding box center [586, 331] width 19 height 19
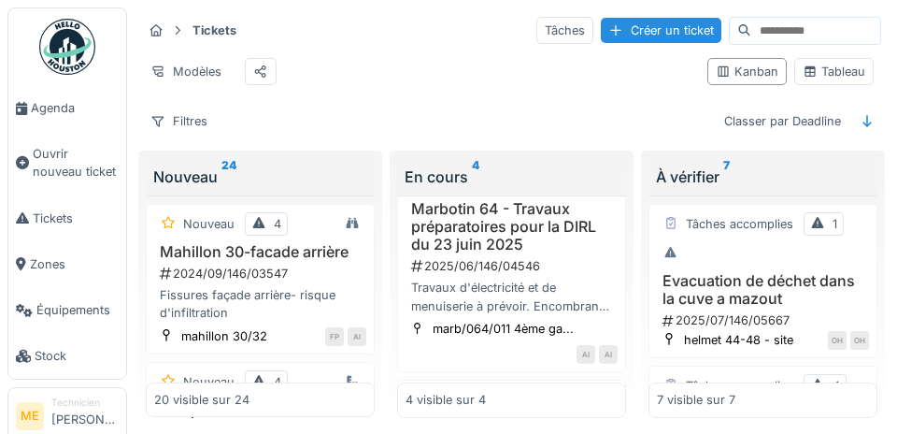
scroll to position [185, 0]
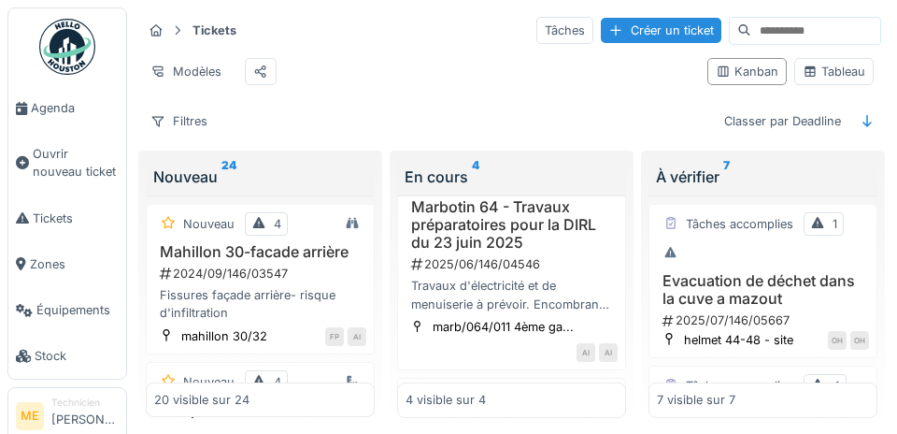
click at [585, 351] on div "AI" at bounding box center [586, 352] width 19 height 19
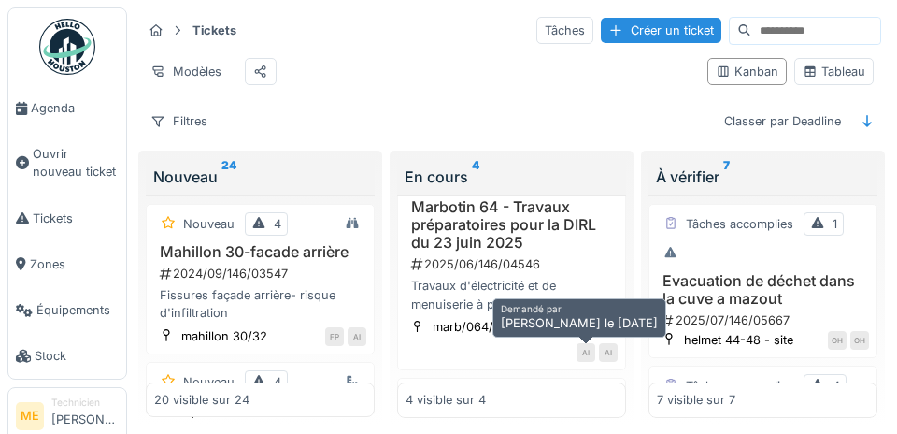
click at [596, 261] on div "2025/06/146/04546" at bounding box center [513, 264] width 208 height 18
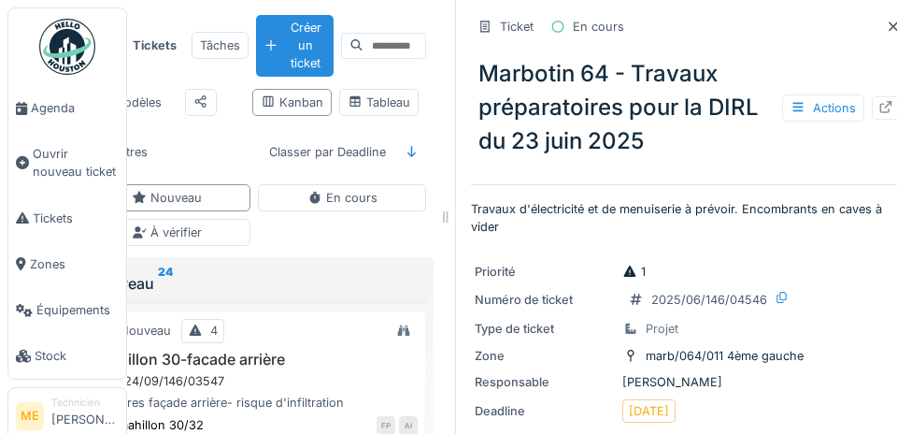
scroll to position [0, 84]
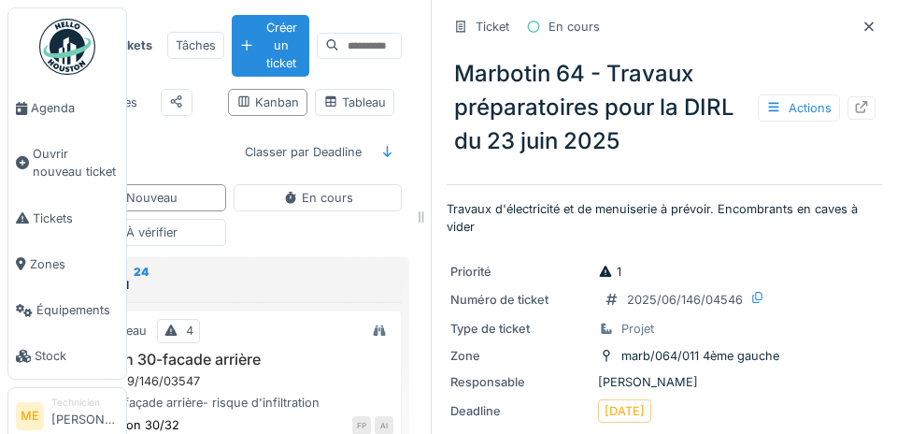
click at [47, 227] on span "Tickets" at bounding box center [76, 218] width 86 height 18
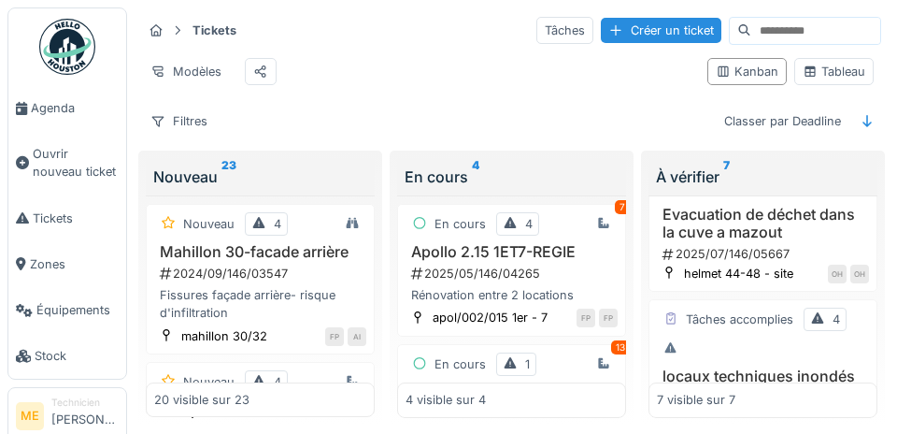
scroll to position [93, 0]
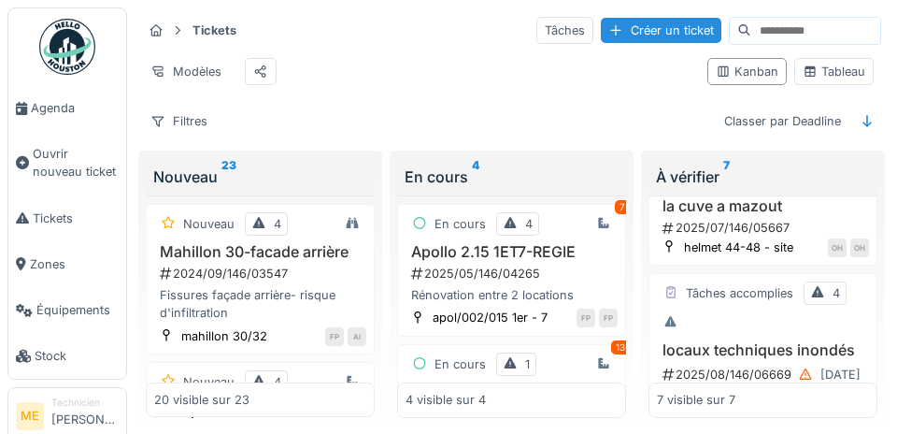
click at [837, 246] on div "OH" at bounding box center [837, 247] width 19 height 19
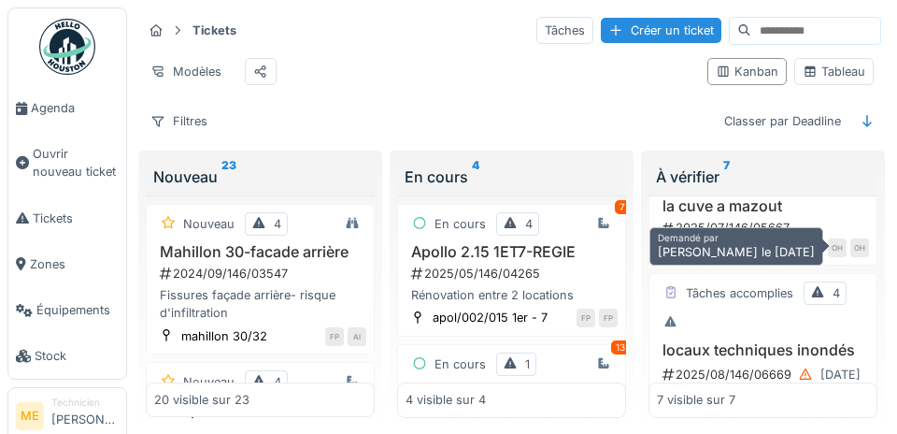
click at [839, 165] on div "À vérifier 7" at bounding box center [763, 176] width 214 height 22
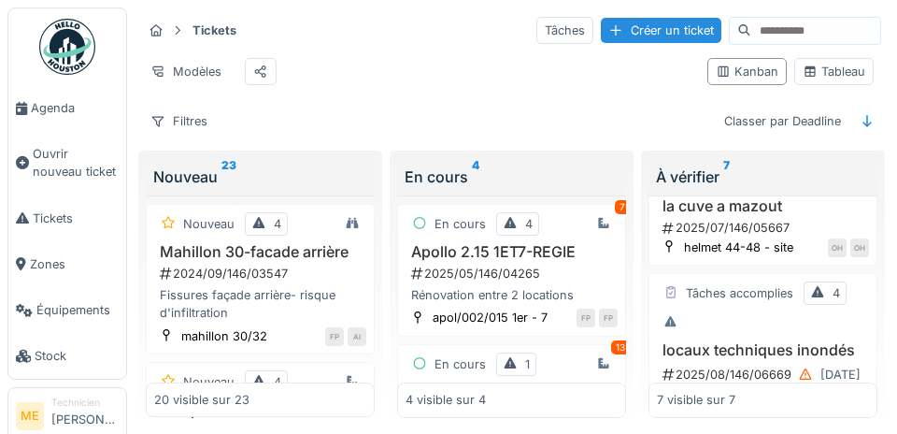
click at [745, 234] on div "2025/07/146/05667" at bounding box center [765, 228] width 208 height 18
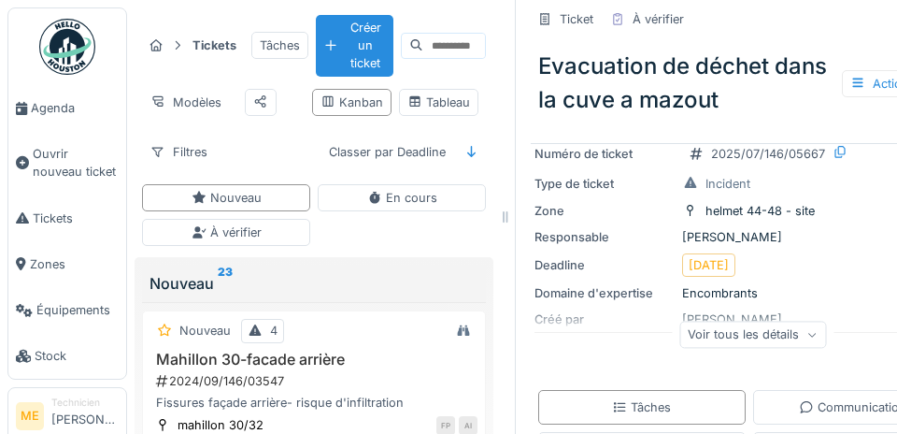
scroll to position [89, 0]
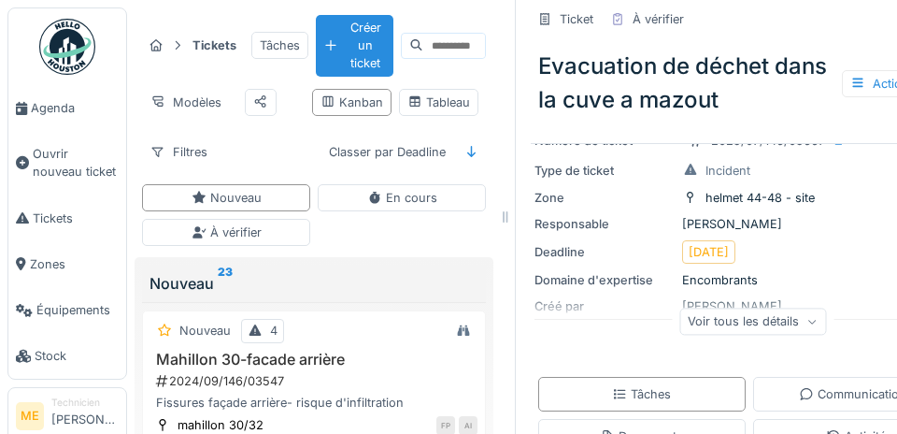
click at [806, 320] on icon at bounding box center [811, 321] width 11 height 9
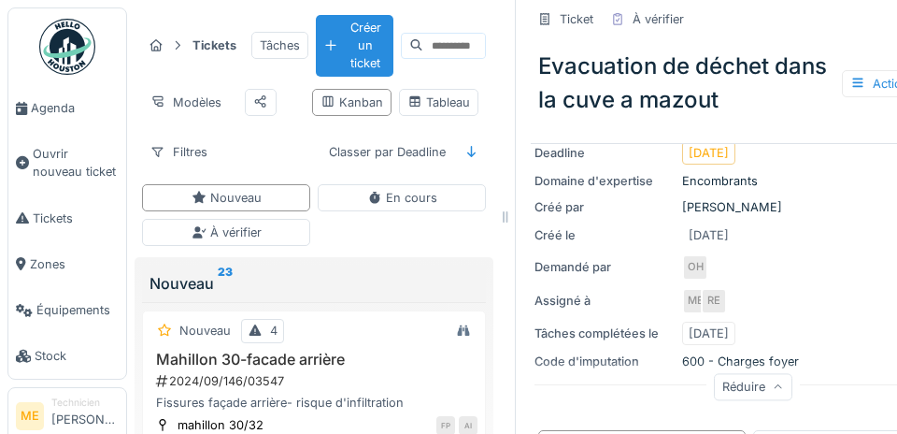
scroll to position [194, 0]
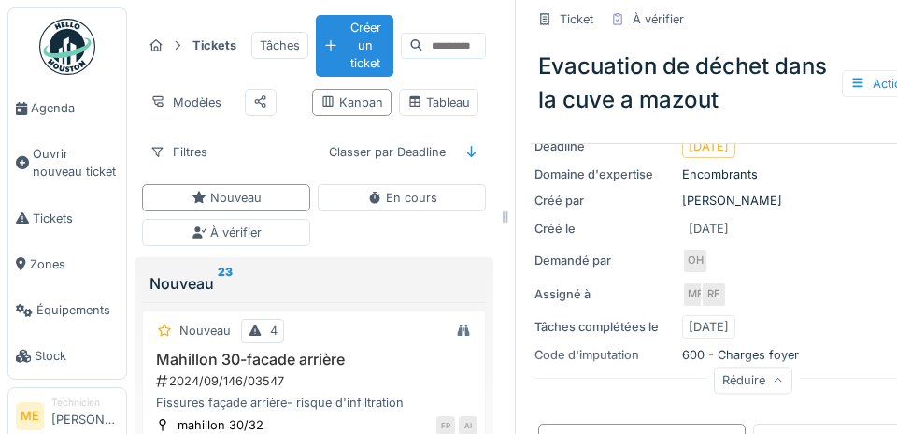
click at [685, 296] on div "ME" at bounding box center [695, 294] width 26 height 26
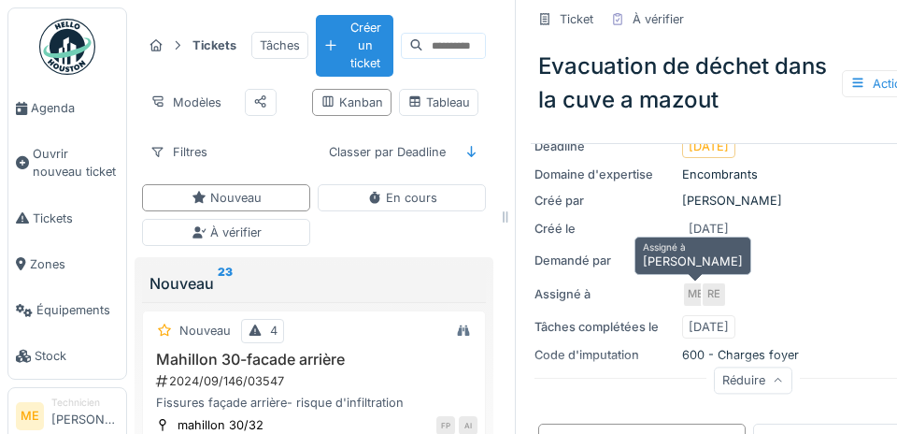
click at [833, 219] on div "Créé le [DATE]" at bounding box center [748, 228] width 429 height 23
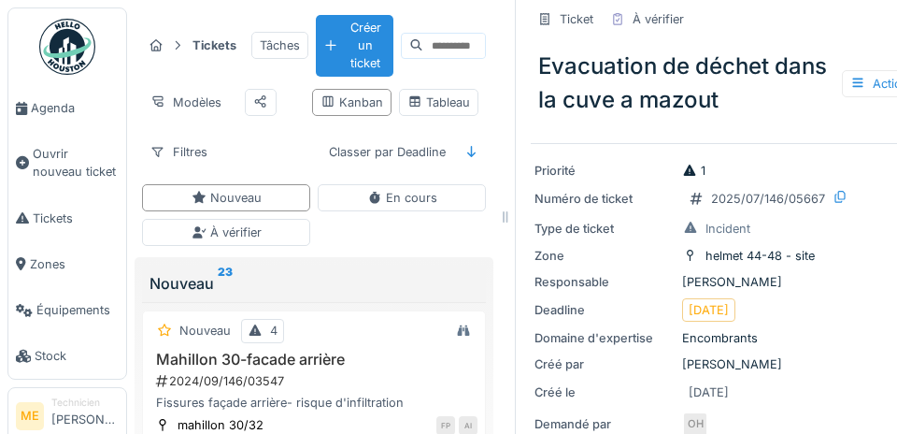
scroll to position [0, 0]
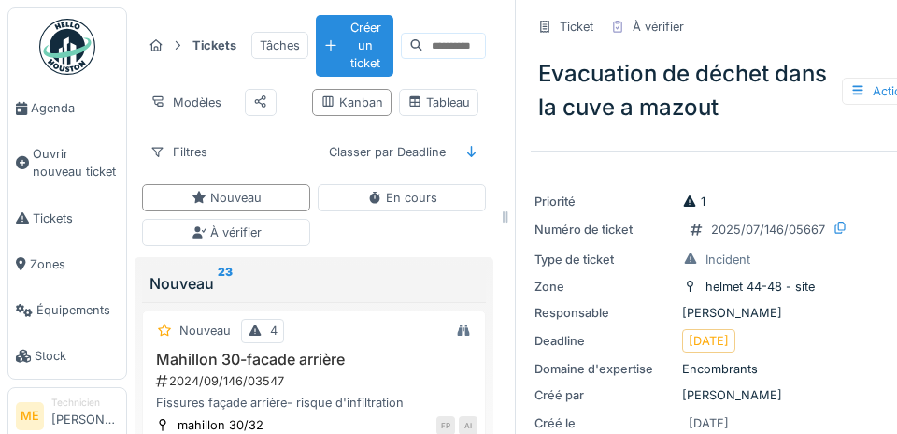
click at [43, 223] on span "Tickets" at bounding box center [76, 218] width 86 height 18
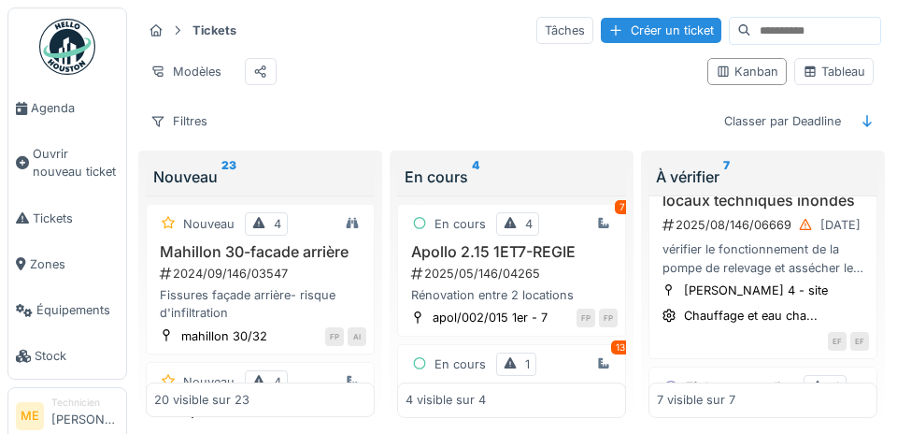
scroll to position [265, 0]
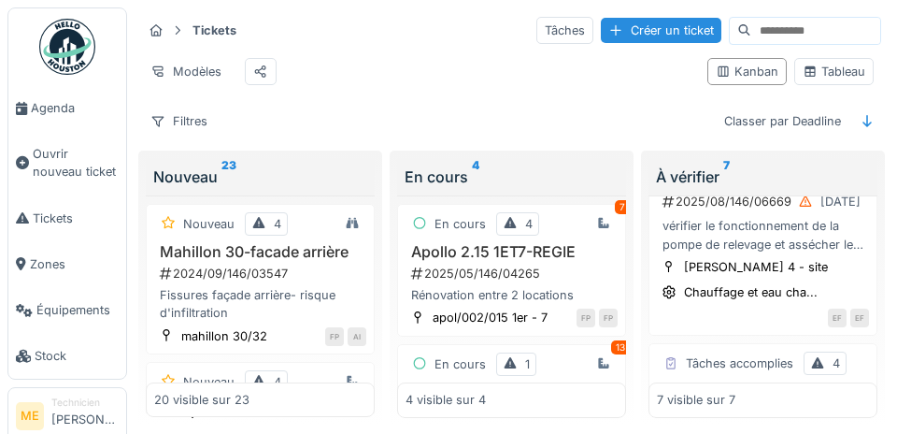
click at [860, 317] on div "EF" at bounding box center [859, 317] width 19 height 19
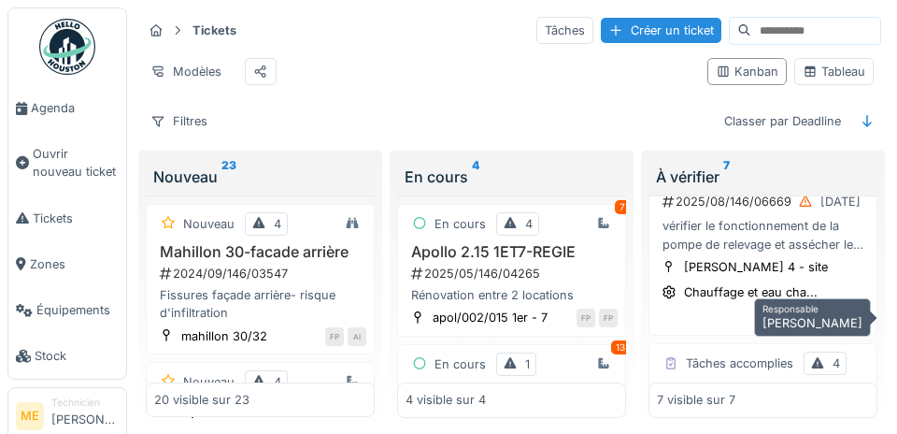
click at [857, 312] on div "EF" at bounding box center [859, 317] width 19 height 19
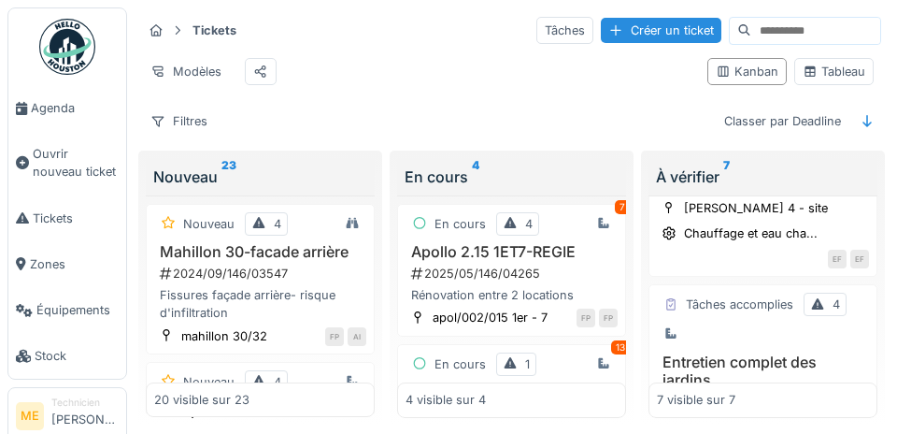
scroll to position [327, 0]
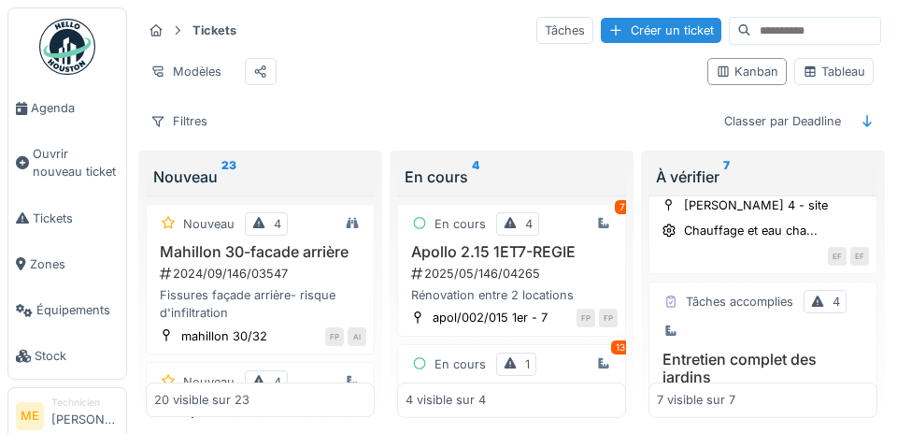
click at [745, 226] on div "Chauffage et eau cha..." at bounding box center [751, 230] width 134 height 18
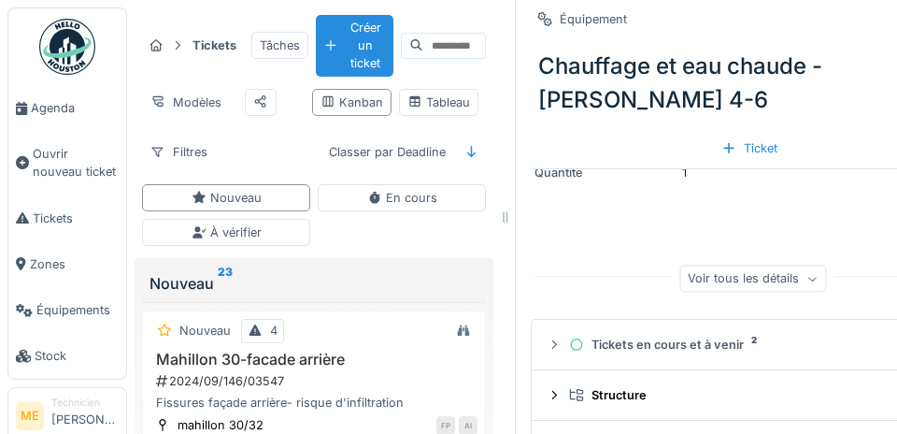
click at [811, 274] on div "Voir tous les détails" at bounding box center [752, 278] width 147 height 27
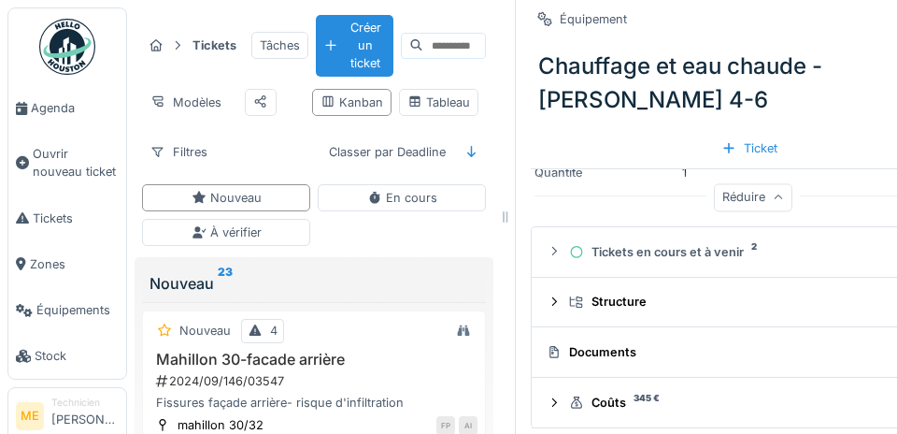
scroll to position [32, 0]
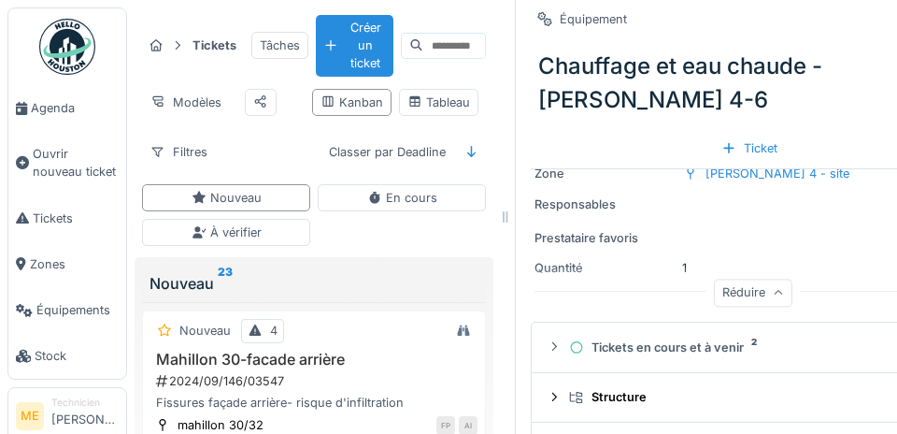
click at [776, 296] on icon at bounding box center [778, 293] width 11 height 9
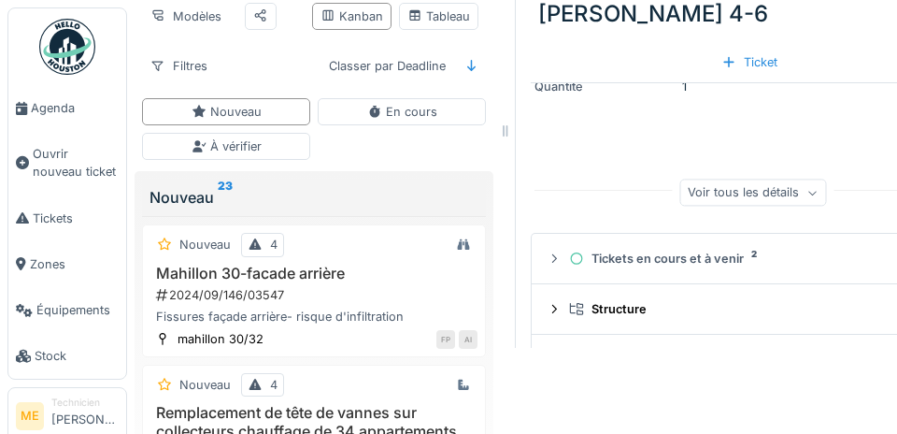
scroll to position [109, 0]
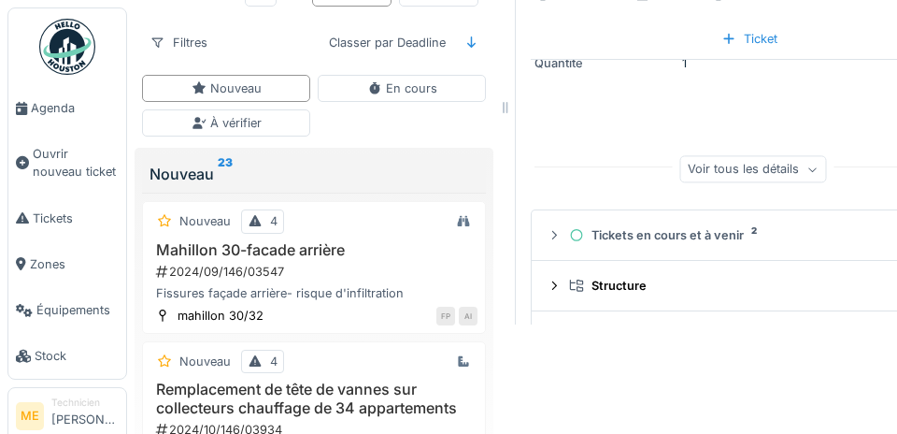
click at [699, 342] on div "Documents" at bounding box center [745, 336] width 397 height 18
click at [592, 336] on div "Documents" at bounding box center [745, 336] width 397 height 18
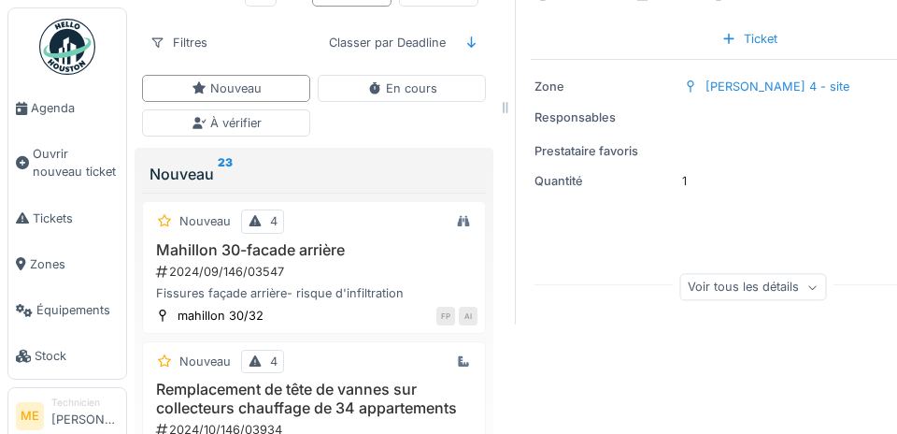
scroll to position [0, 0]
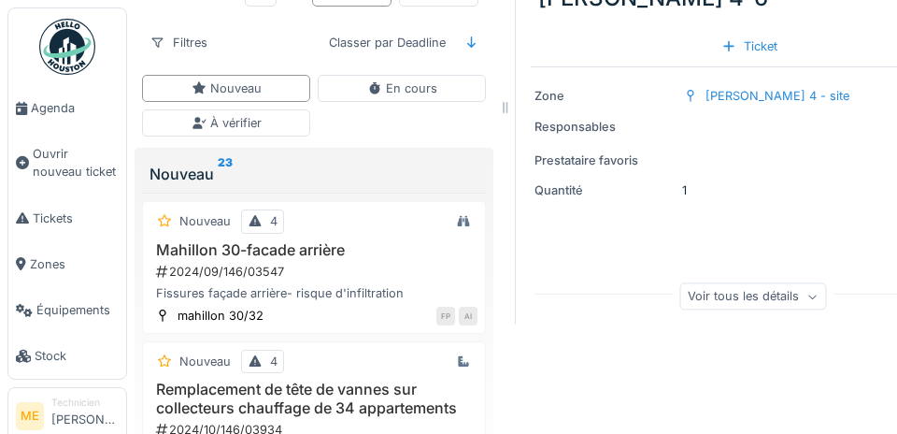
click at [733, 355] on div "Tickets en cours et à venir 2" at bounding box center [749, 362] width 360 height 18
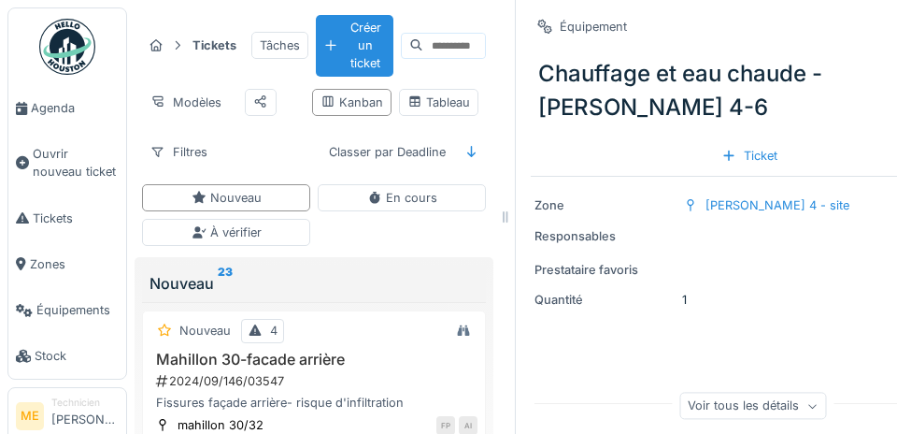
click at [45, 227] on span "Tickets" at bounding box center [76, 218] width 86 height 18
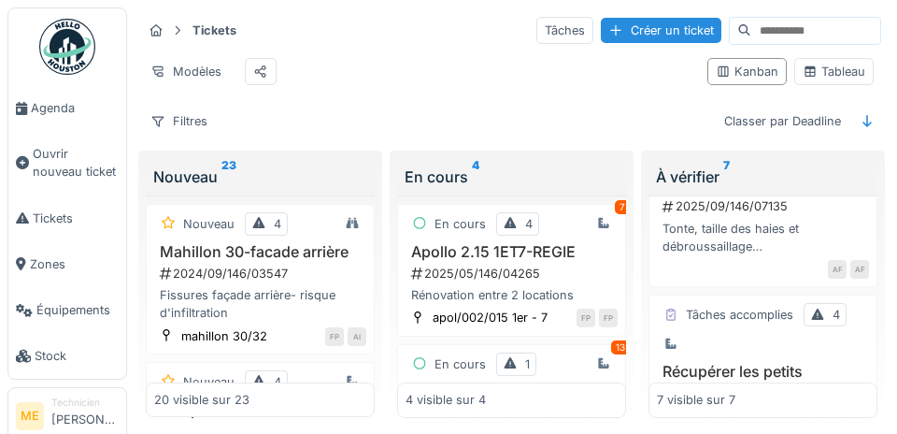
scroll to position [732, 0]
click at [833, 266] on div "AF" at bounding box center [837, 267] width 19 height 19
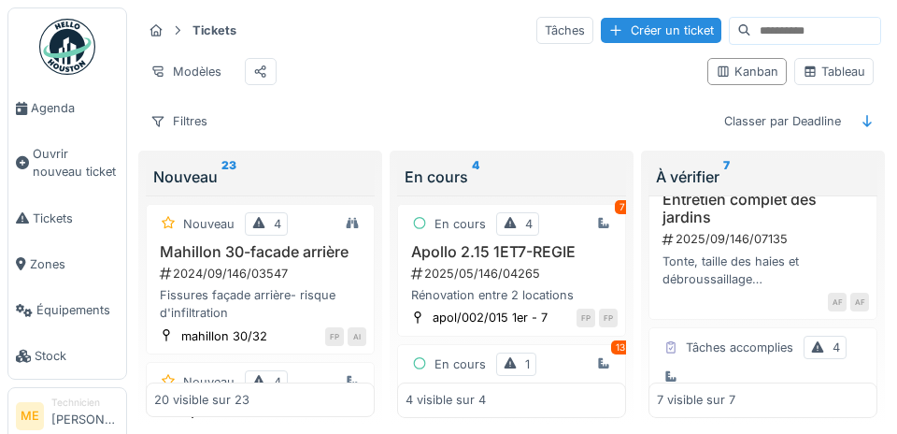
scroll to position [695, 0]
click at [787, 251] on div "Entretien complet des jardins 2025/09/146/07135 Tonte, taille des haies et débr…" at bounding box center [763, 240] width 212 height 97
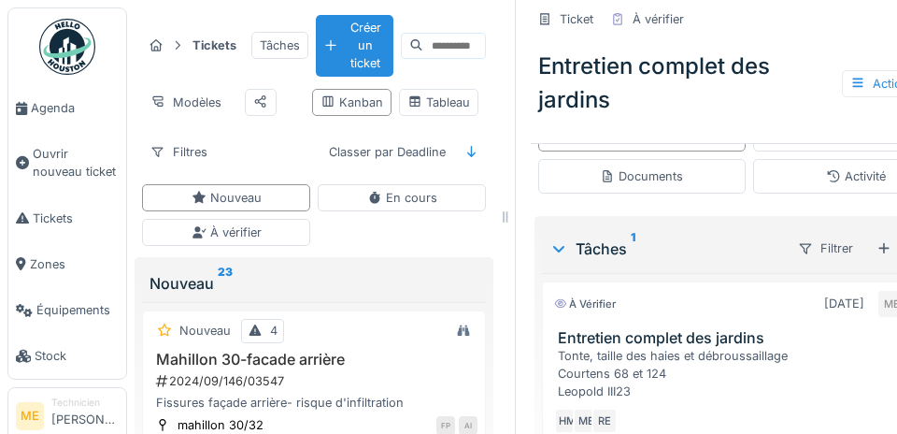
scroll to position [429, 0]
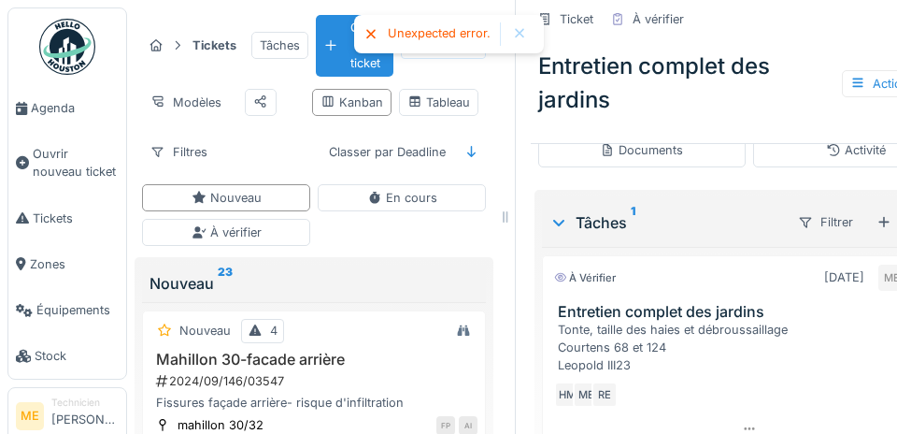
click at [49, 225] on span "Tickets" at bounding box center [76, 218] width 86 height 18
click at [47, 227] on span "Tickets" at bounding box center [76, 218] width 86 height 18
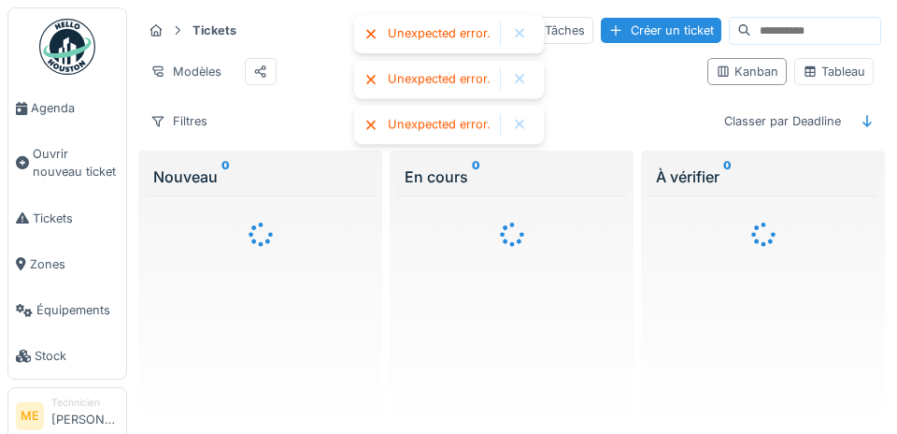
click at [512, 33] on div at bounding box center [519, 34] width 15 height 16
click at [515, 34] on div at bounding box center [519, 34] width 15 height 16
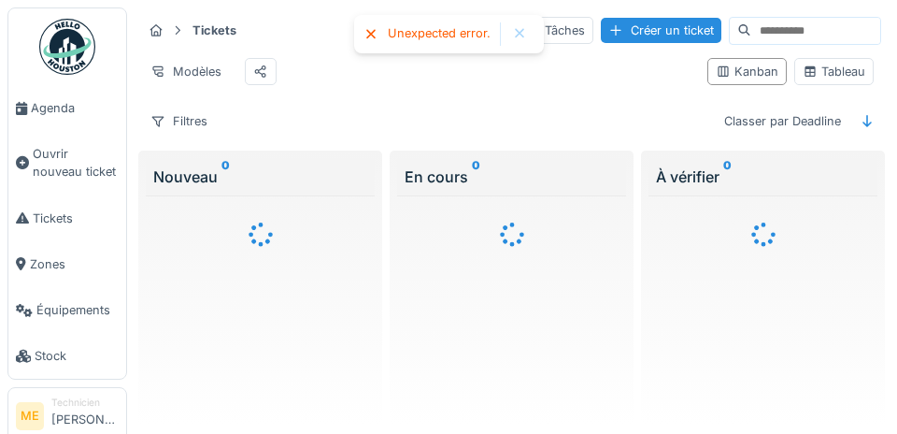
click at [521, 38] on div at bounding box center [519, 34] width 15 height 16
click at [42, 107] on span "Agenda" at bounding box center [75, 108] width 88 height 18
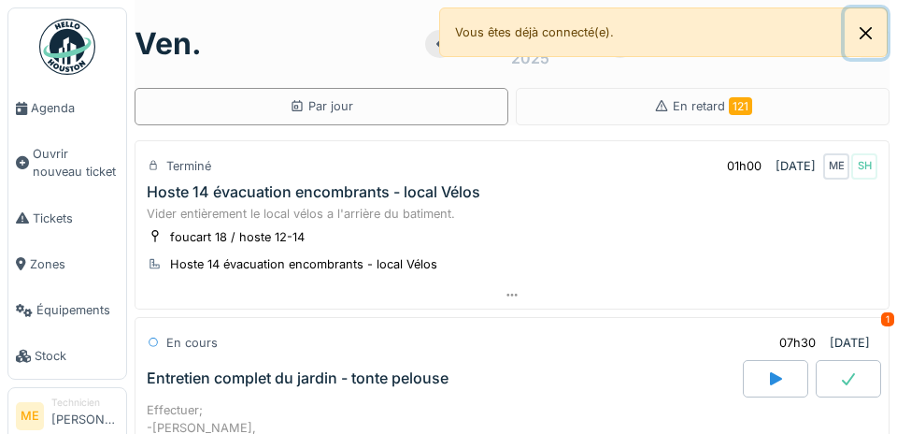
click at [852, 30] on button "Close" at bounding box center [866, 33] width 42 height 50
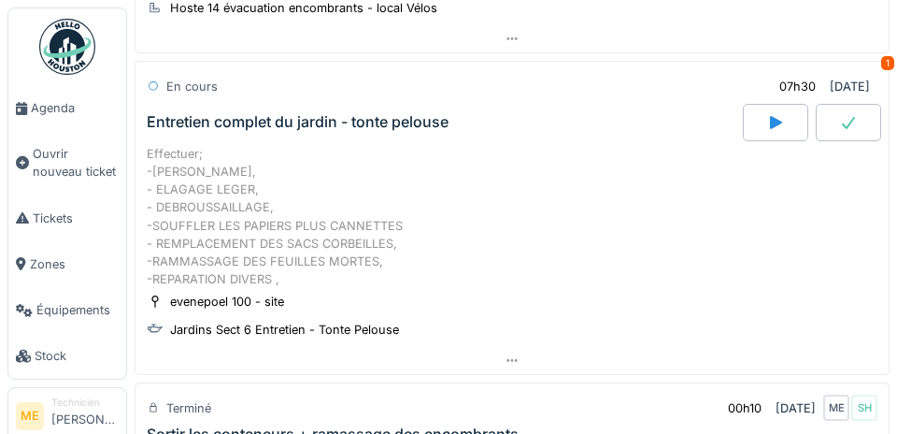
scroll to position [259, 0]
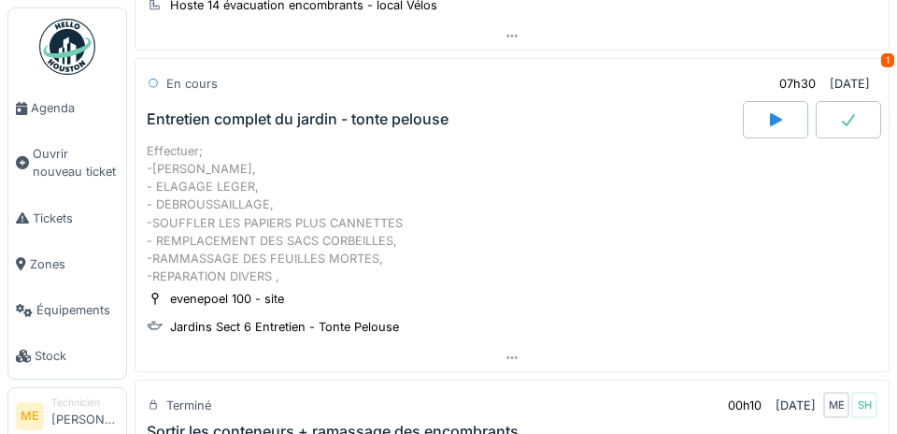
click at [506, 353] on icon at bounding box center [512, 357] width 15 height 12
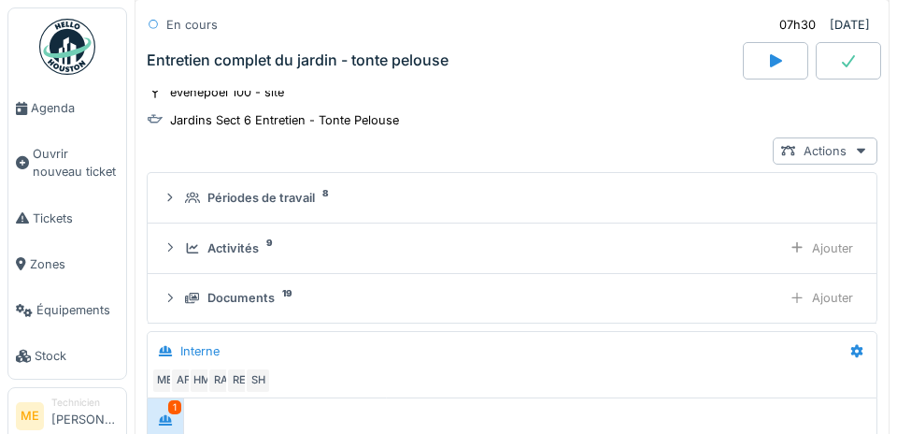
scroll to position [479, 0]
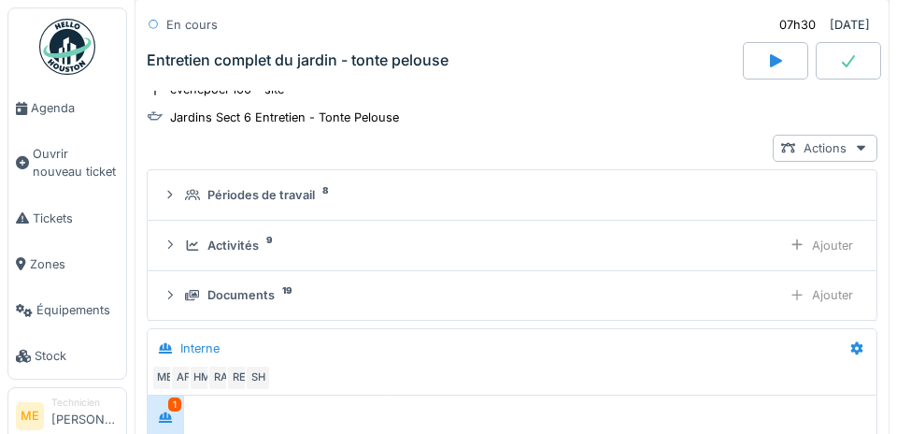
click at [394, 240] on div "Activités 9" at bounding box center [479, 245] width 589 height 18
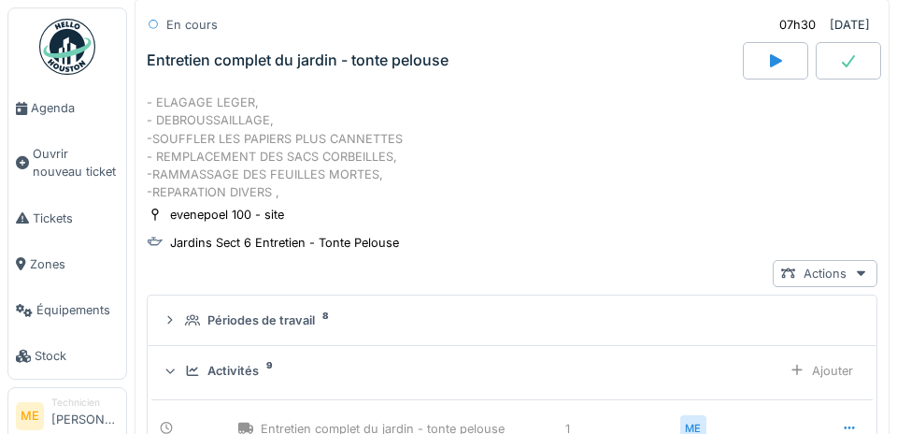
scroll to position [348, 0]
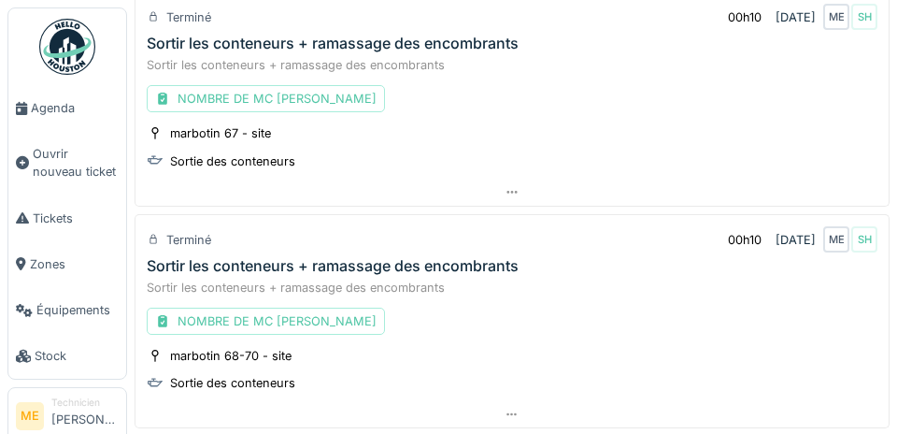
scroll to position [2826, 0]
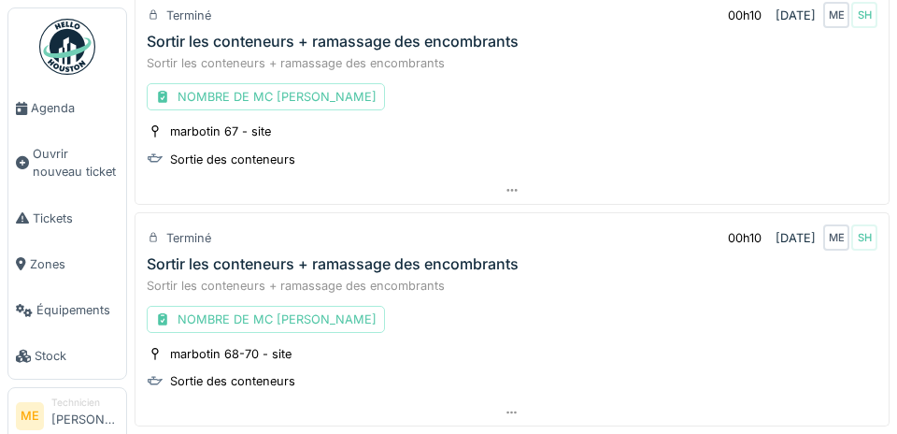
click at [50, 110] on span "Agenda" at bounding box center [75, 108] width 88 height 18
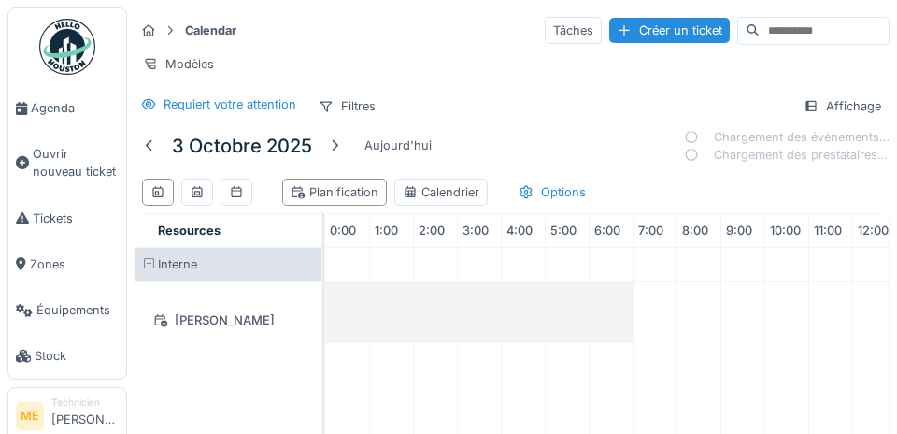
scroll to position [0, 264]
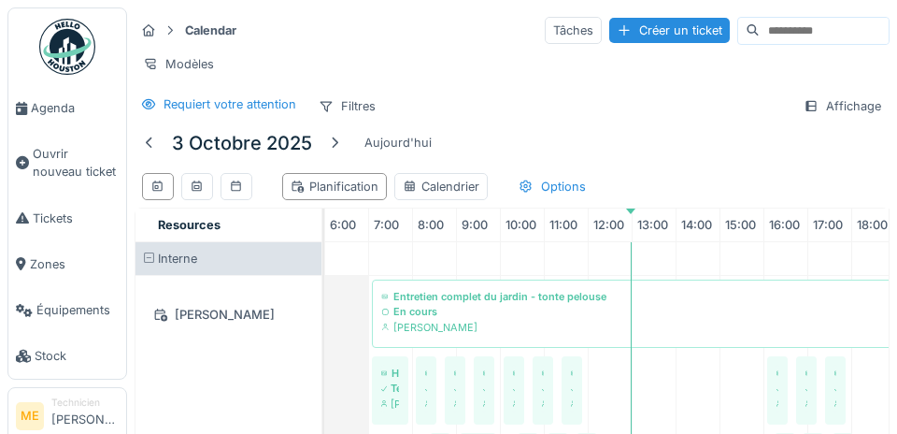
click at [545, 24] on div "Tâches" at bounding box center [573, 30] width 57 height 27
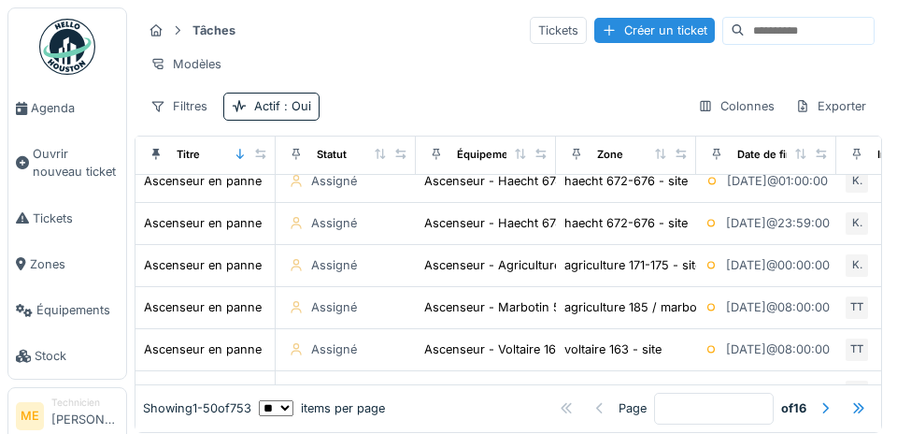
scroll to position [1335, 0]
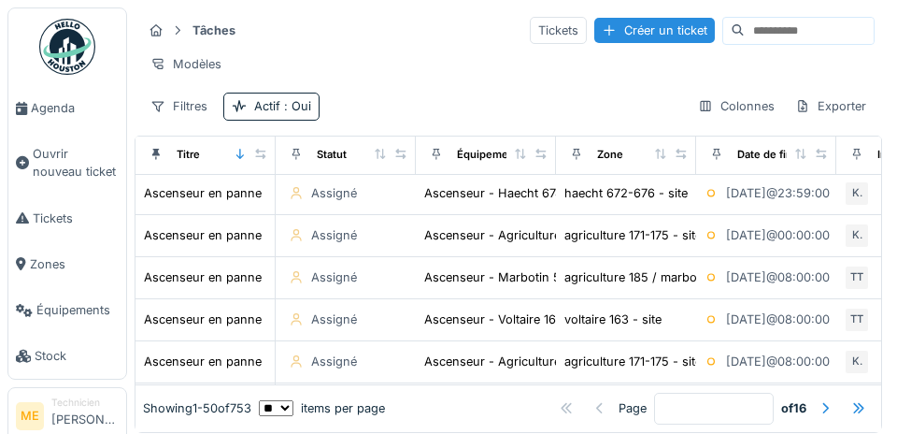
click at [54, 110] on span "Agenda" at bounding box center [75, 108] width 88 height 18
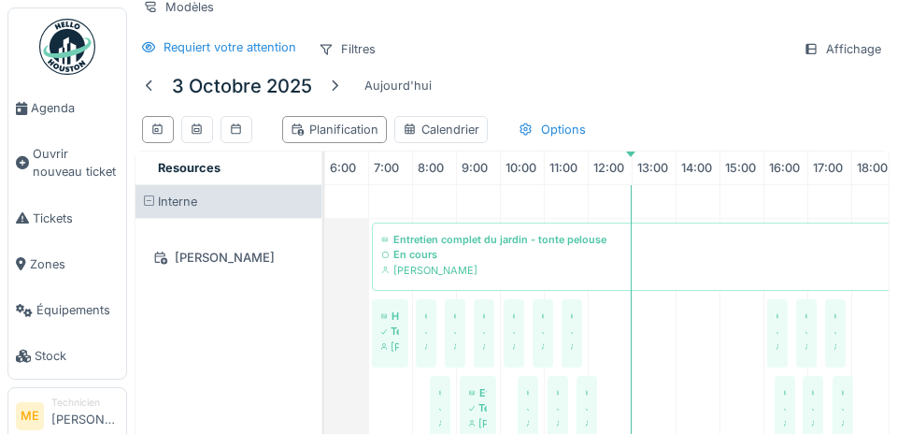
scroll to position [69, 0]
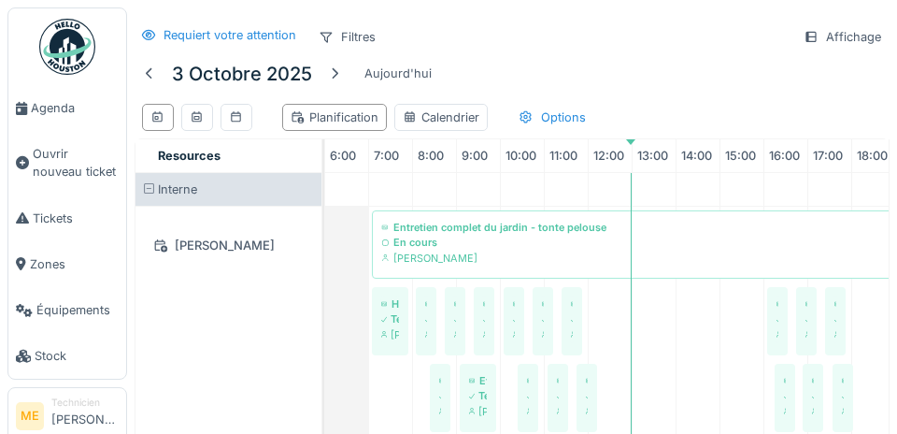
click at [821, 35] on div "Affichage" at bounding box center [842, 36] width 94 height 27
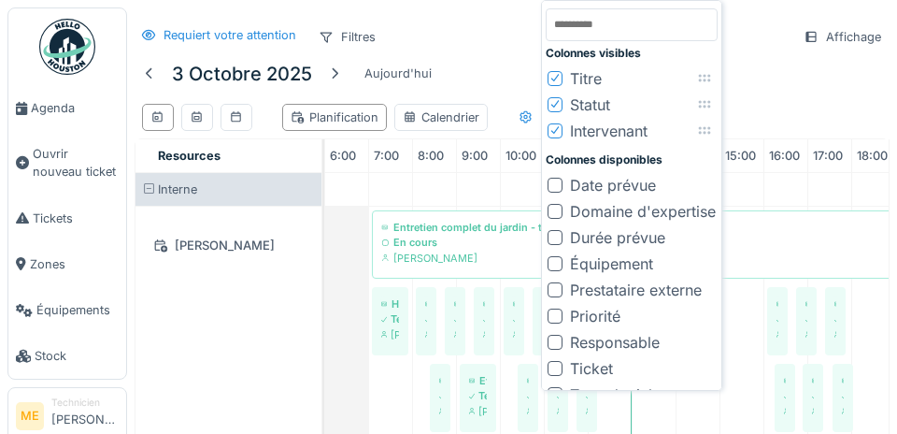
scroll to position [0, 0]
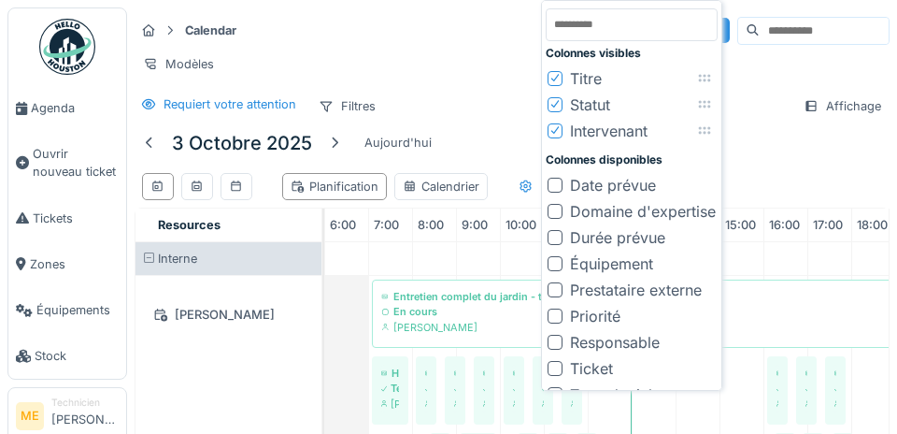
click at [847, 55] on div "Modèles" at bounding box center [512, 63] width 755 height 27
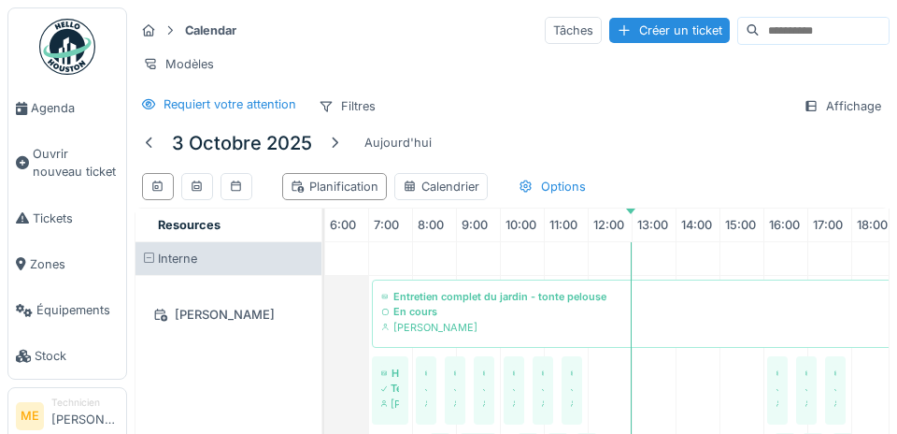
click at [162, 28] on div at bounding box center [149, 30] width 28 height 23
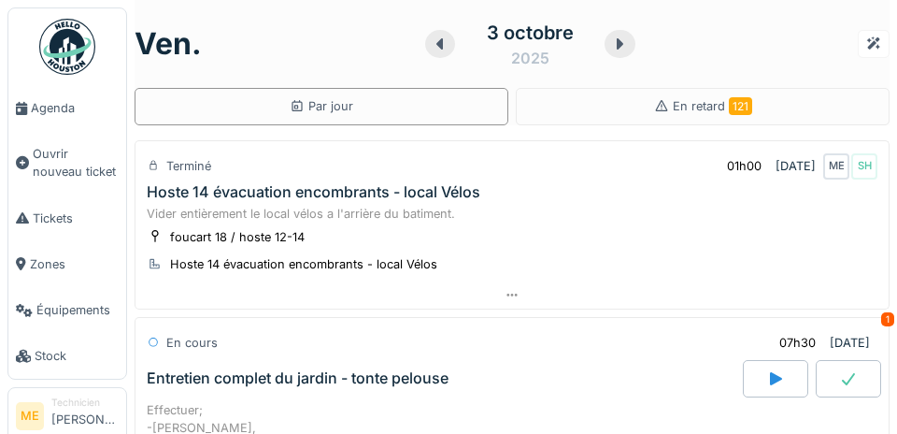
click at [41, 109] on span "Agenda" at bounding box center [75, 108] width 88 height 18
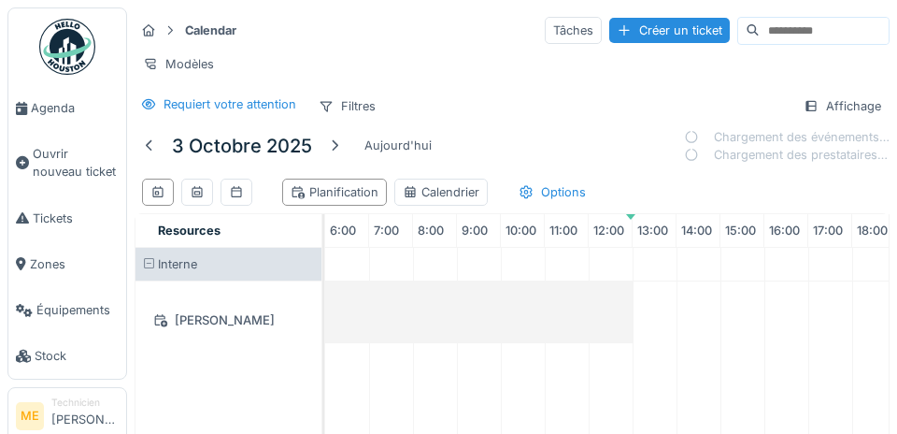
scroll to position [0, 264]
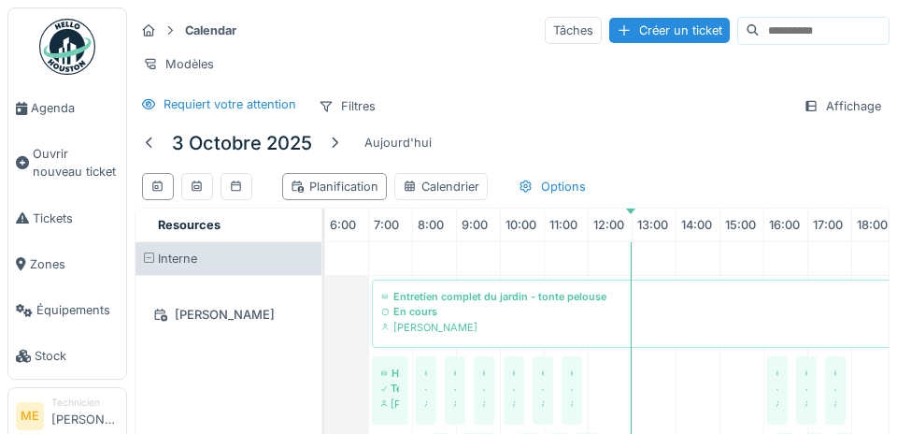
click at [339, 187] on div "Planification" at bounding box center [335, 187] width 88 height 18
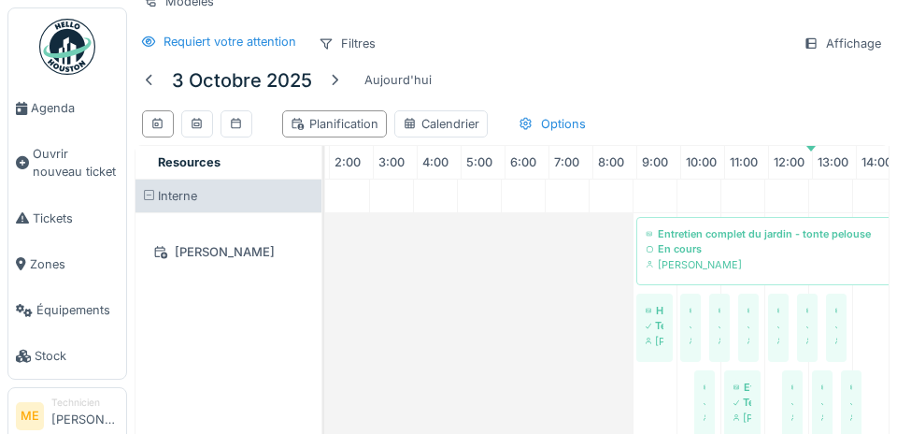
scroll to position [0, 0]
click at [198, 121] on icon at bounding box center [197, 124] width 15 height 12
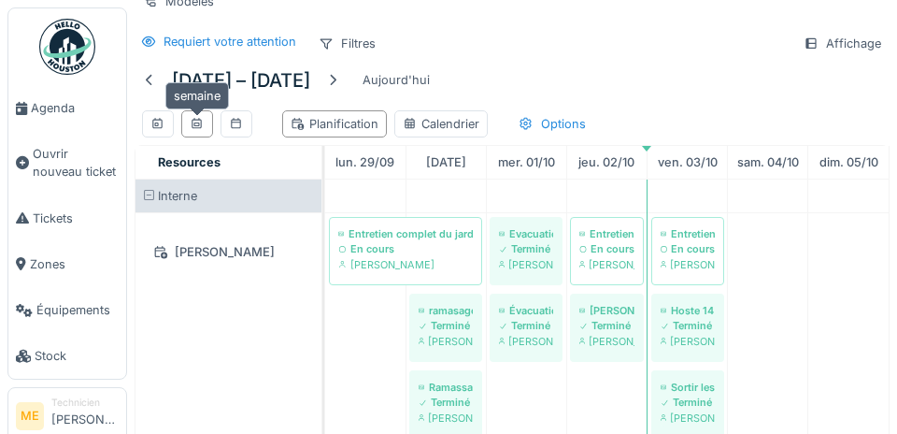
click at [238, 121] on icon at bounding box center [236, 124] width 15 height 12
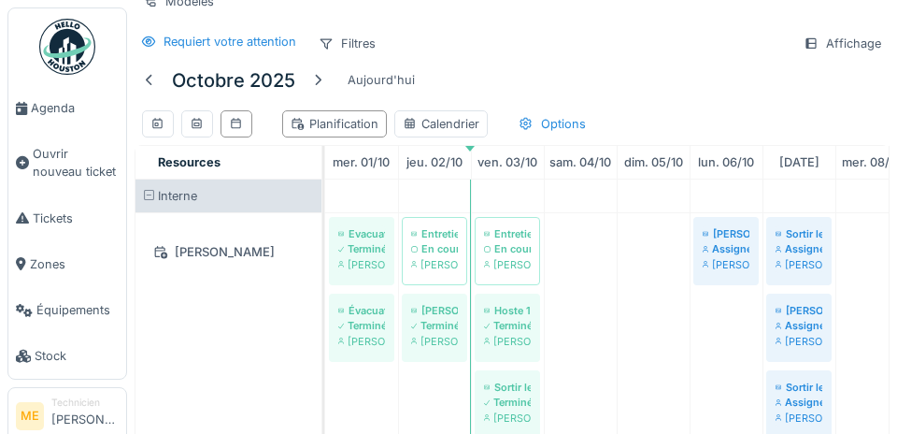
click at [198, 124] on icon at bounding box center [197, 124] width 15 height 12
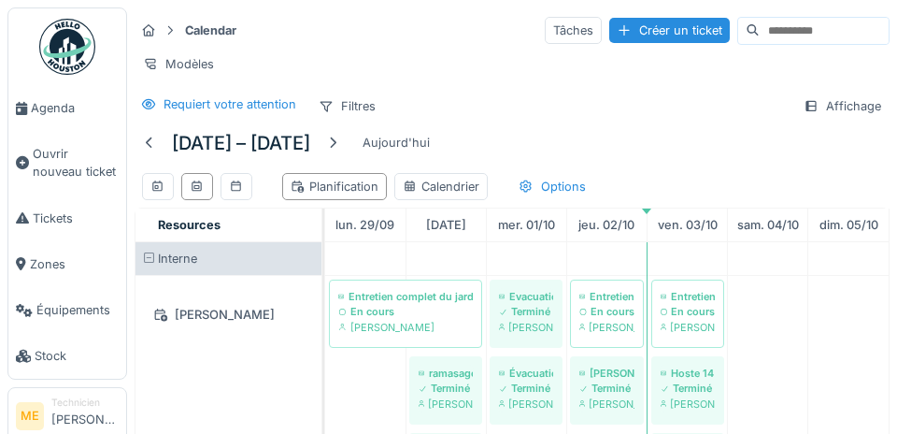
click at [545, 31] on div "Tâches" at bounding box center [573, 30] width 57 height 27
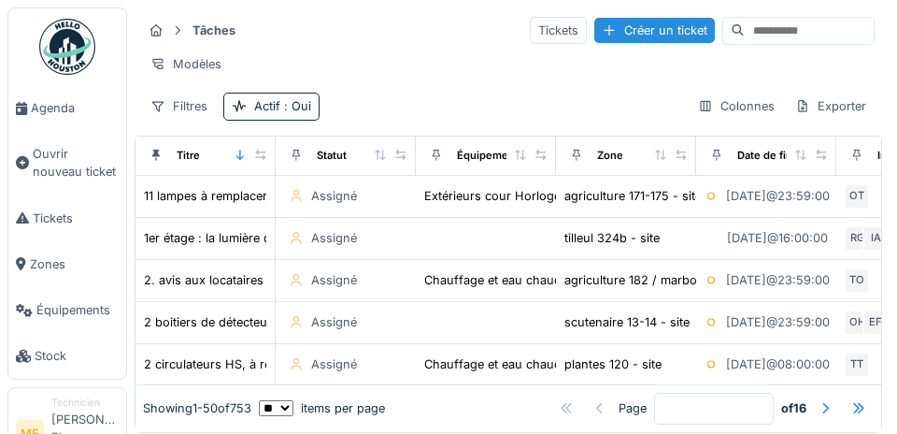
click at [67, 219] on link "Tickets" at bounding box center [67, 218] width 118 height 46
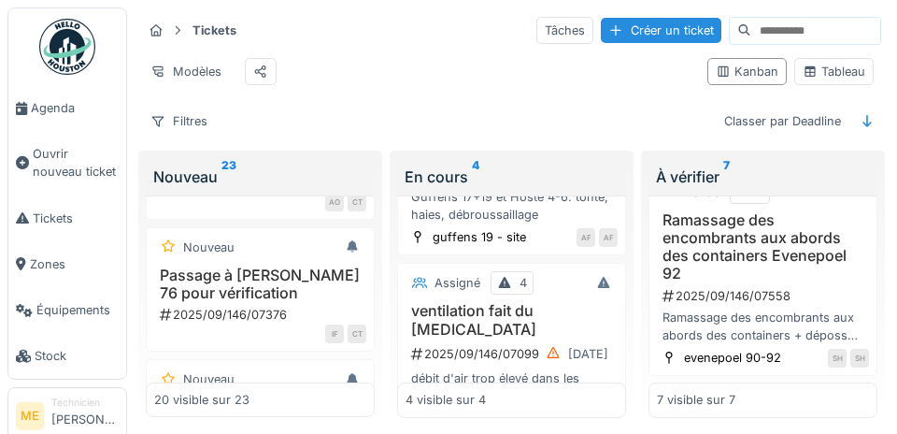
scroll to position [501, 0]
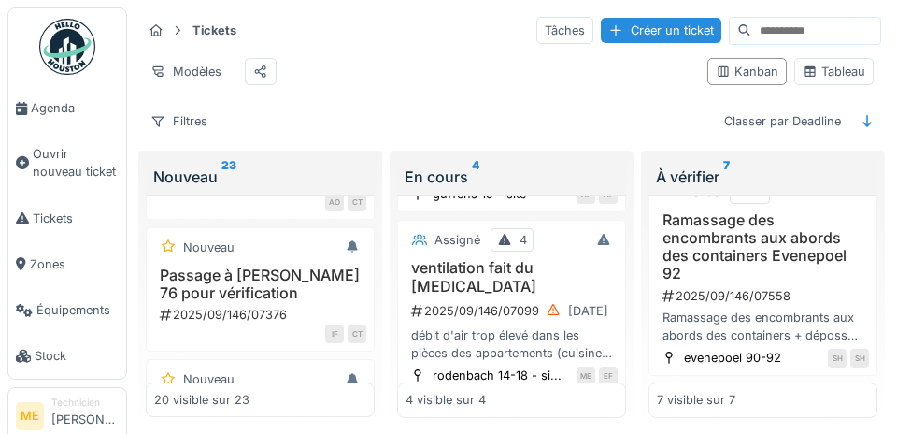
click at [607, 366] on div "EF" at bounding box center [608, 375] width 19 height 19
click at [586, 366] on div "ME" at bounding box center [586, 375] width 19 height 19
click at [605, 366] on div "EF" at bounding box center [608, 375] width 19 height 19
click at [585, 366] on div "ME" at bounding box center [586, 375] width 19 height 19
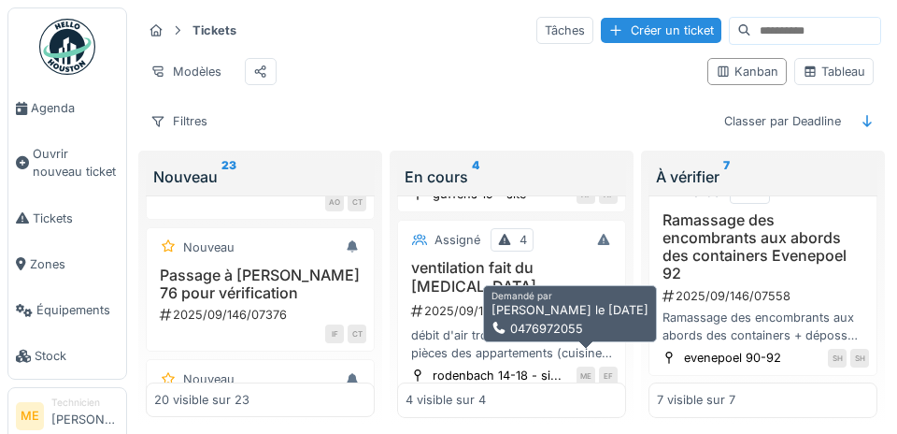
click at [435, 302] on div "2025/09/146/07099 12/09/2025" at bounding box center [513, 310] width 208 height 23
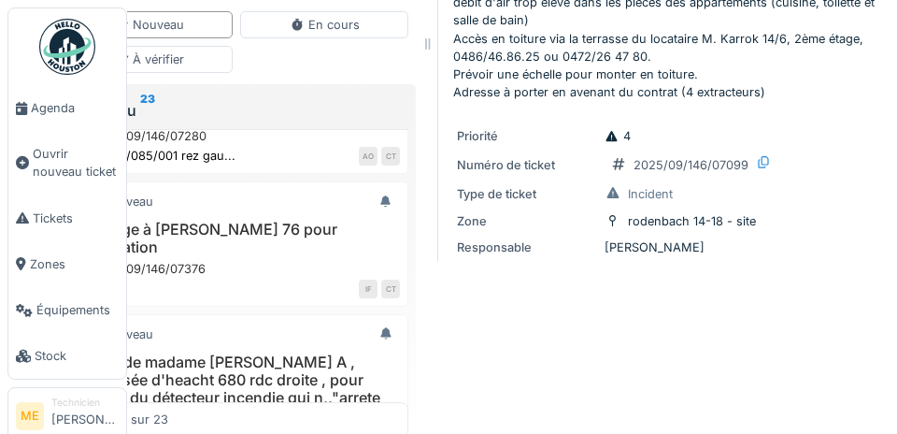
click at [61, 319] on span "Équipements" at bounding box center [77, 310] width 82 height 18
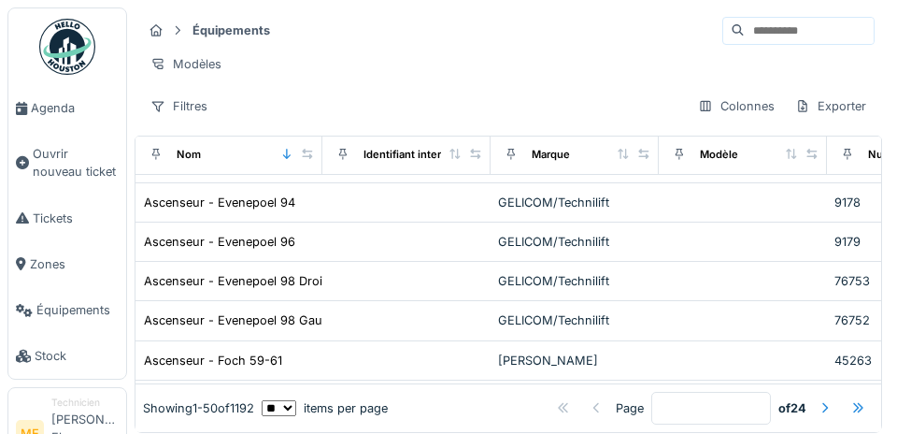
scroll to position [1257, 0]
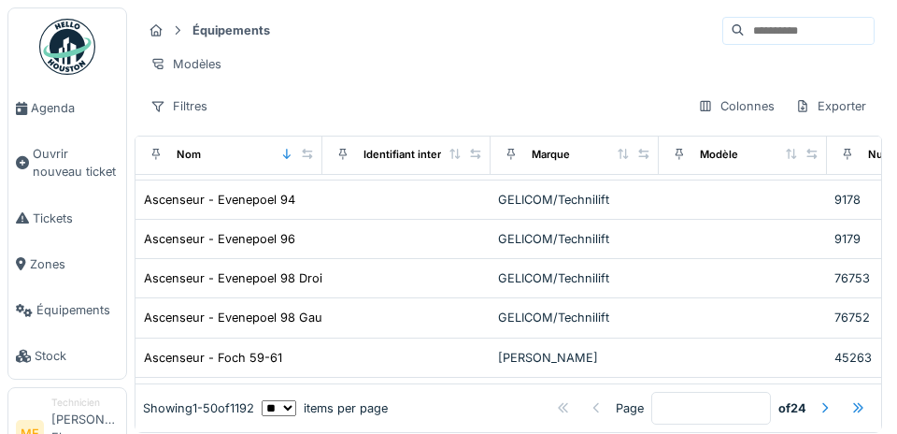
click at [36, 364] on span "Stock" at bounding box center [77, 356] width 84 height 18
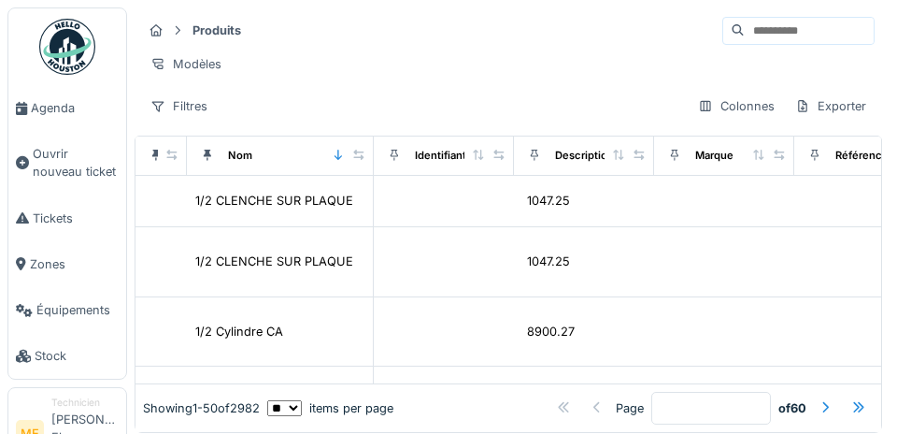
click at [42, 105] on span "Agenda" at bounding box center [75, 108] width 88 height 18
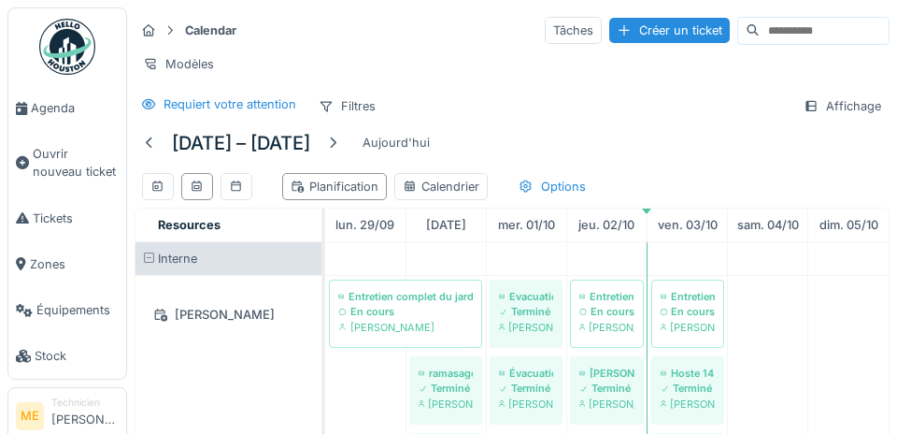
click at [215, 310] on div "[PERSON_NAME]" at bounding box center [229, 314] width 164 height 23
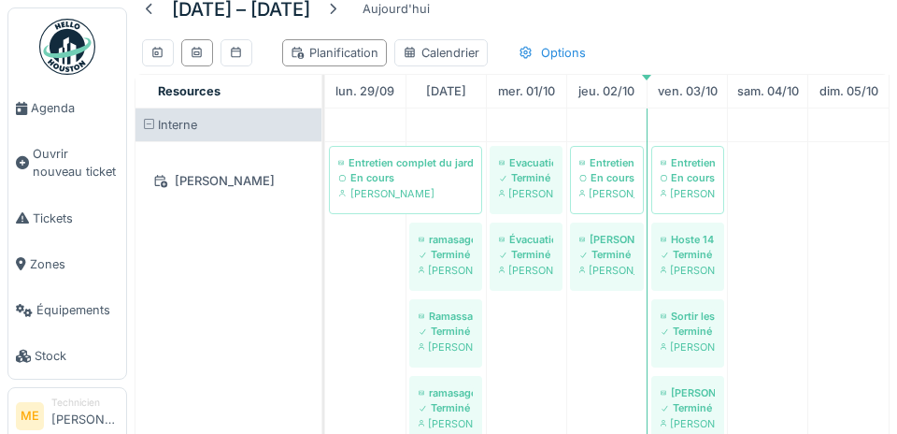
scroll to position [136, 0]
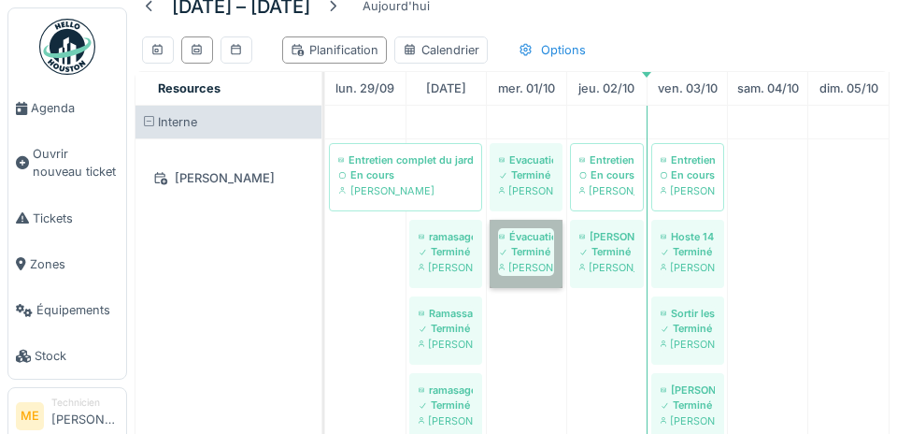
click at [532, 239] on link "Évacuation encombrants [PERSON_NAME]" at bounding box center [526, 254] width 73 height 68
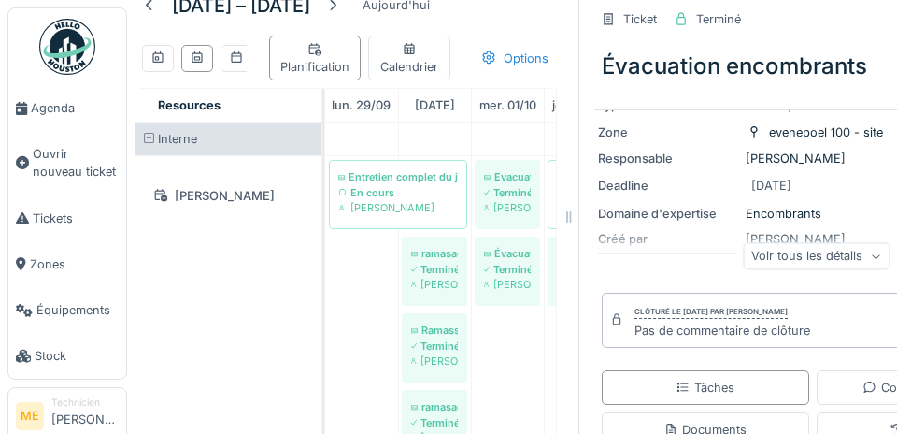
scroll to position [144, 0]
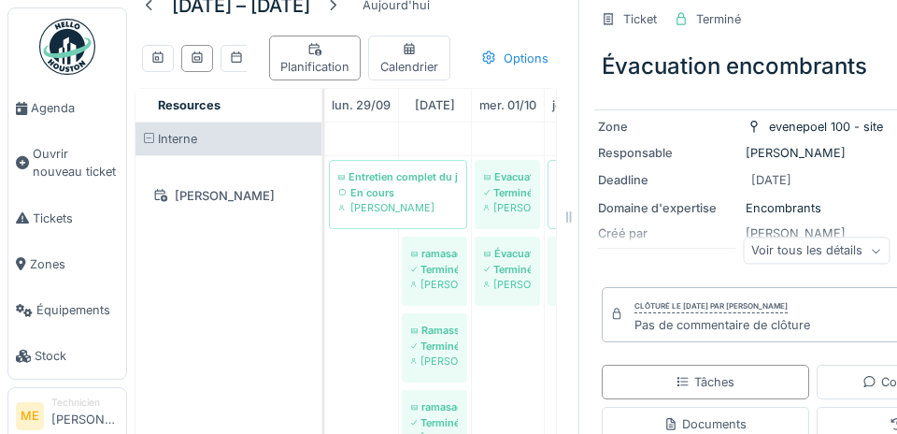
click at [867, 257] on div "Voir tous les détails" at bounding box center [816, 250] width 147 height 27
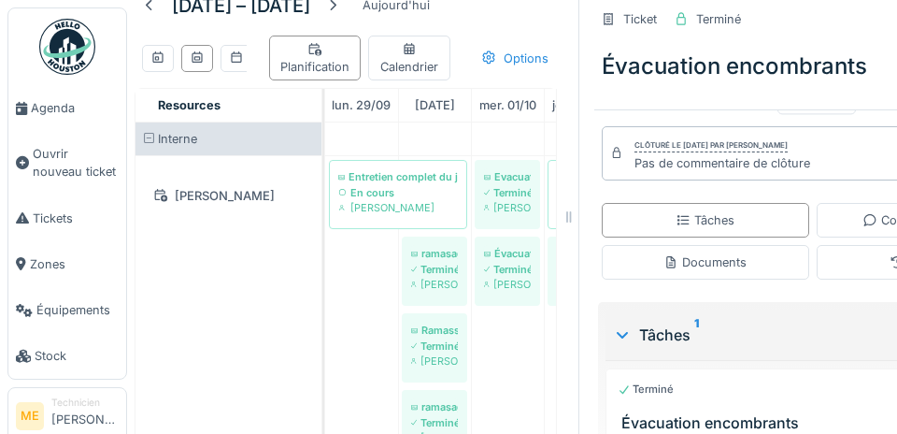
scroll to position [77, 0]
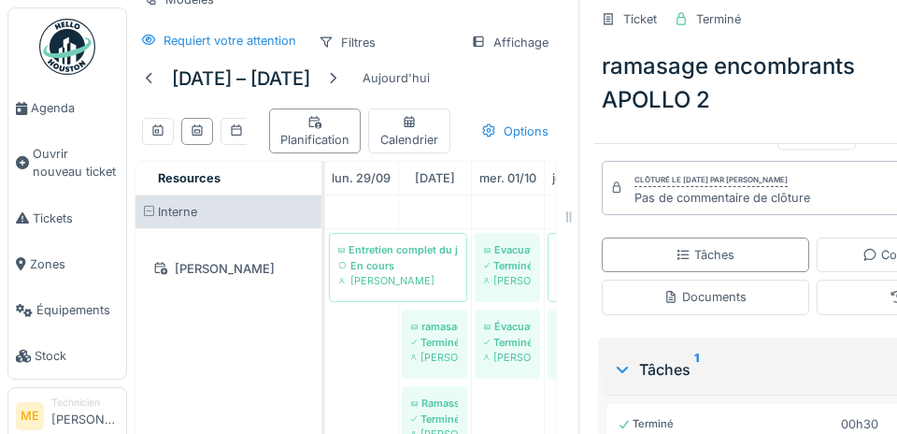
scroll to position [594, 0]
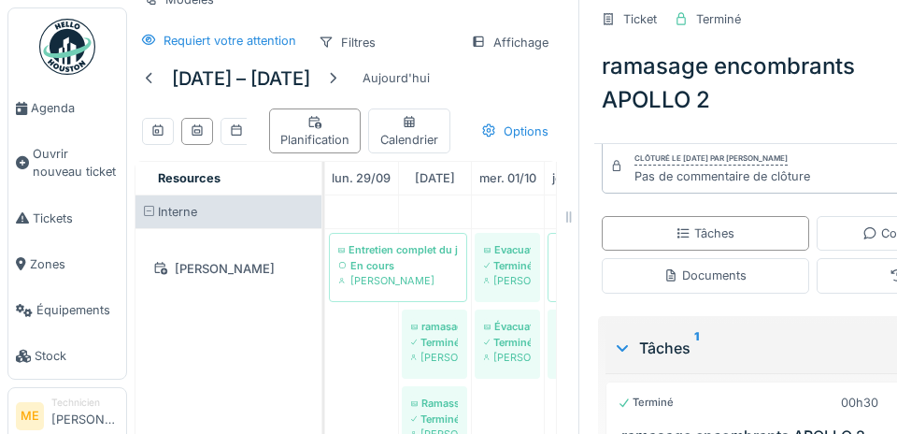
click at [43, 112] on span "Agenda" at bounding box center [75, 108] width 88 height 18
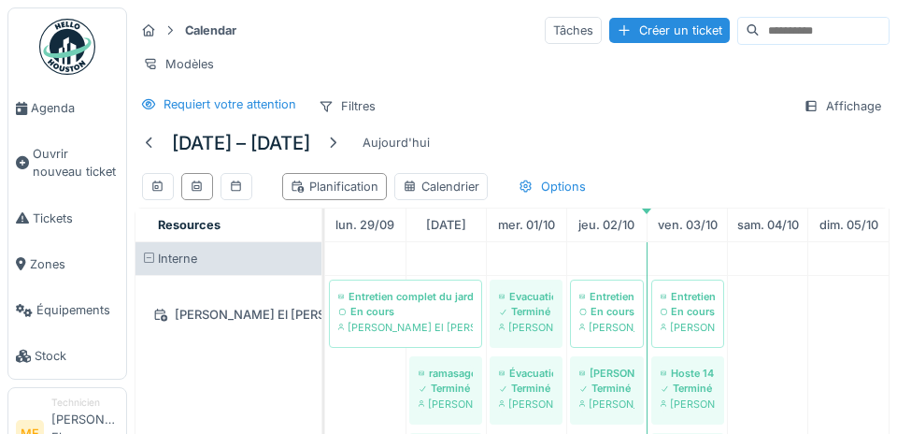
click at [177, 68] on div "Modèles" at bounding box center [179, 63] width 88 height 27
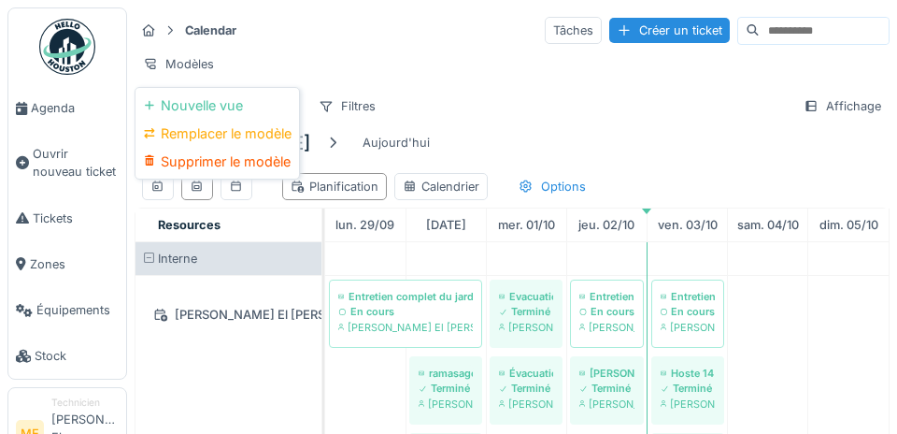
click at [211, 101] on div "Nouvelle vue" at bounding box center [217, 106] width 156 height 28
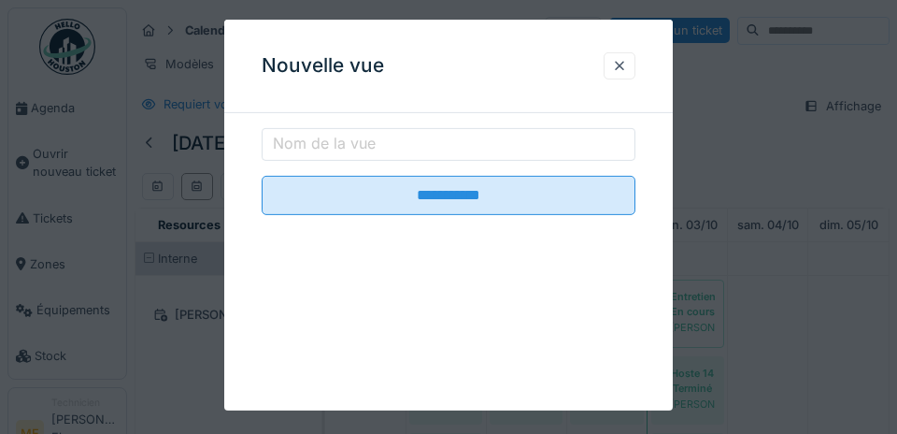
click at [617, 62] on div at bounding box center [619, 66] width 15 height 18
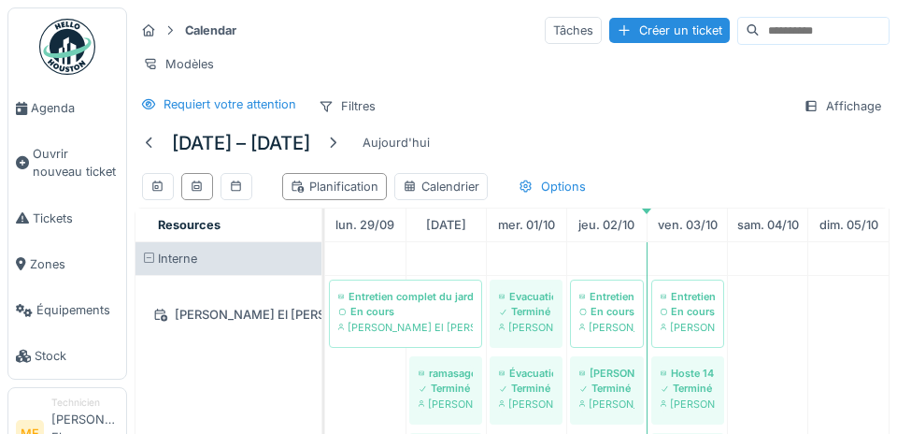
click at [237, 107] on div "Requiert votre attention" at bounding box center [230, 104] width 133 height 18
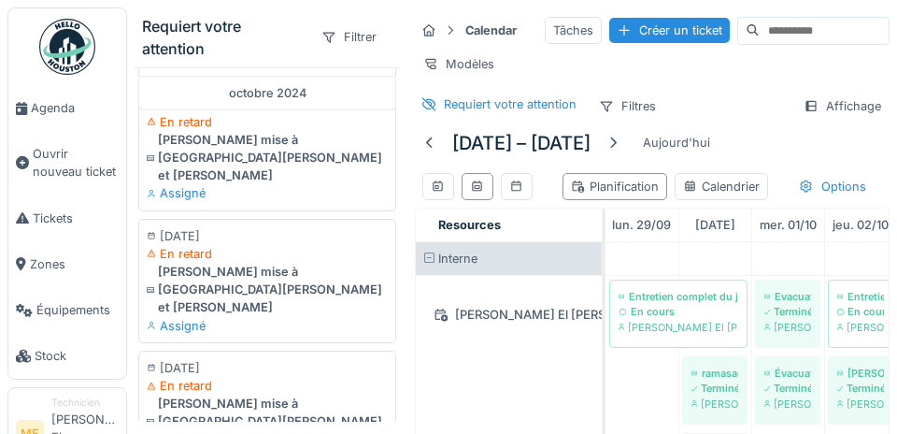
scroll to position [1971, 0]
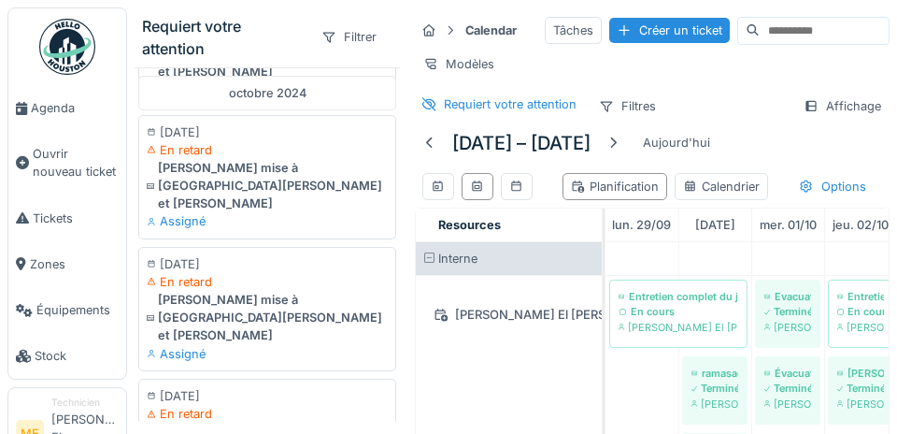
click at [58, 164] on span "Ouvrir nouveau ticket" at bounding box center [76, 163] width 86 height 36
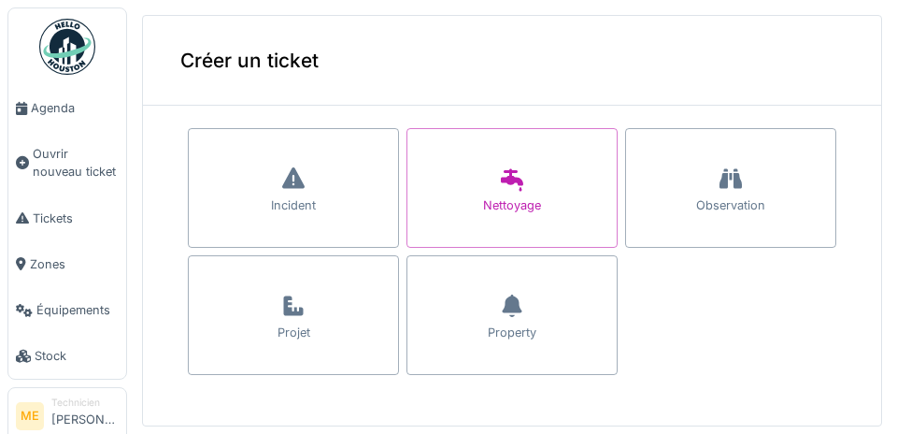
click at [74, 433] on li "Technicien [PERSON_NAME]" at bounding box center [84, 415] width 67 height 40
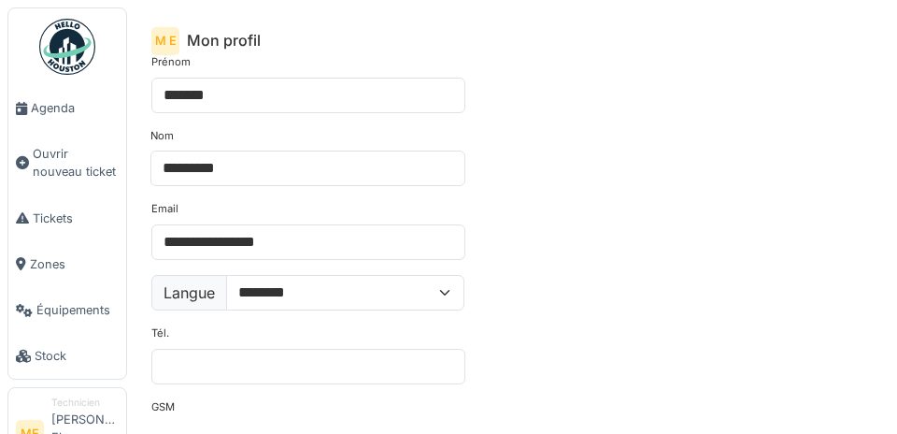
scroll to position [13, 0]
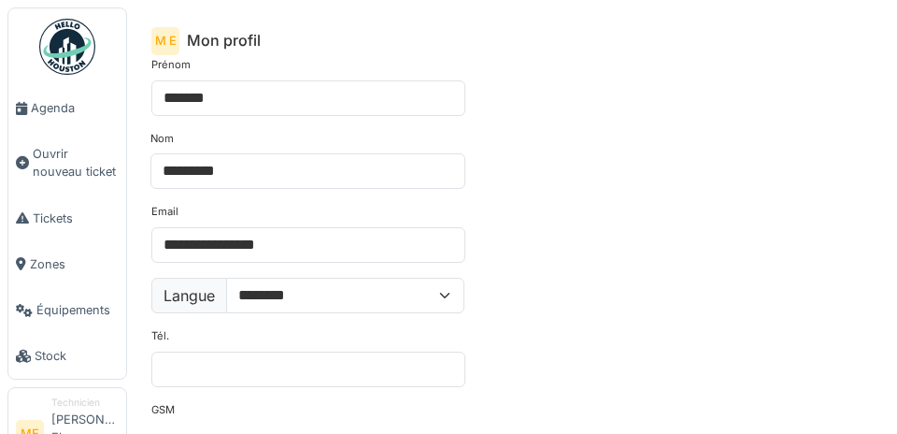
click at [52, 221] on span "Tickets" at bounding box center [76, 218] width 86 height 18
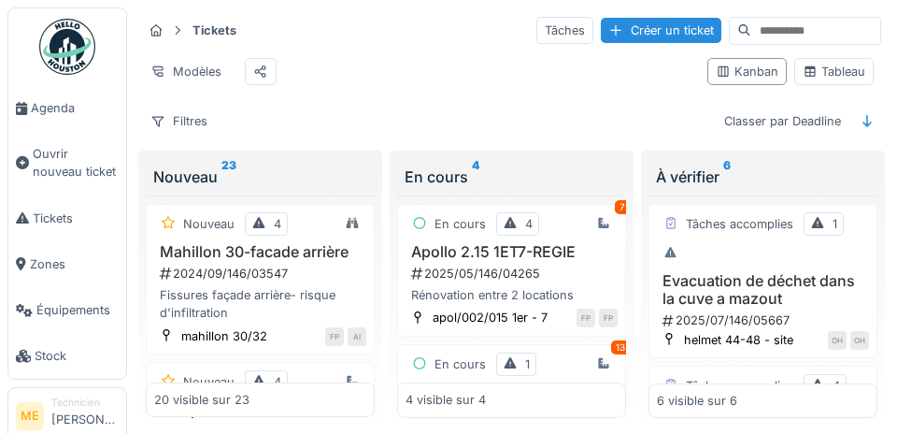
click at [874, 115] on icon at bounding box center [867, 121] width 15 height 12
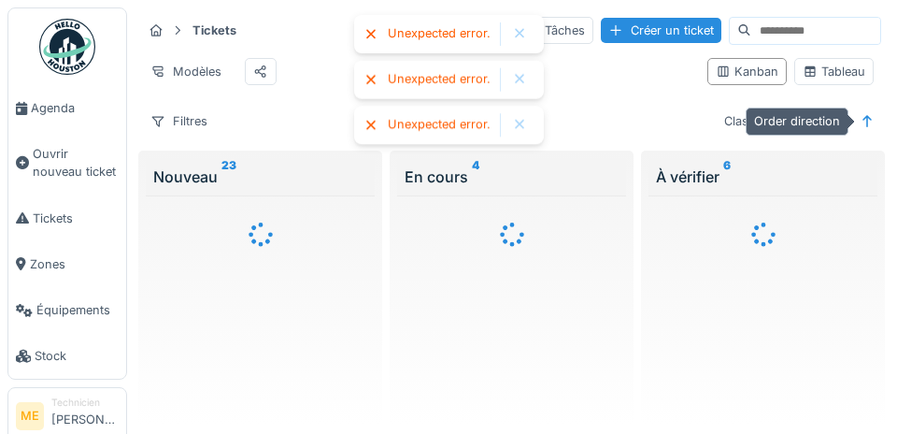
click at [370, 31] on icon at bounding box center [370, 34] width 15 height 12
click at [376, 27] on div "Unexpected error." at bounding box center [449, 34] width 190 height 38
click at [375, 28] on icon at bounding box center [370, 34] width 15 height 12
click at [873, 120] on icon at bounding box center [867, 121] width 15 height 12
click at [876, 113] on div at bounding box center [867, 120] width 28 height 23
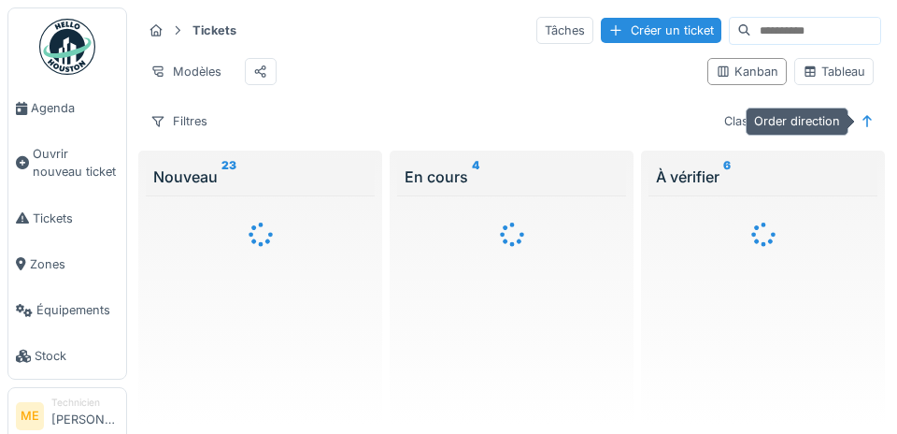
click at [866, 113] on div at bounding box center [867, 121] width 15 height 18
click at [39, 105] on span "Agenda" at bounding box center [75, 108] width 88 height 18
click at [36, 273] on span "Zones" at bounding box center [74, 264] width 89 height 18
